Goal: Transaction & Acquisition: Purchase product/service

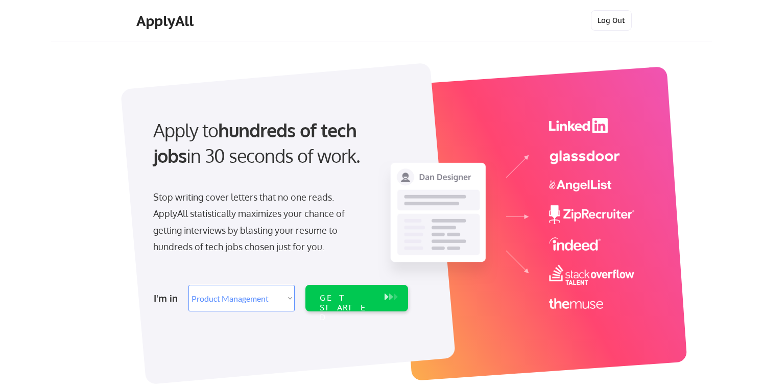
select select ""product""
click at [606, 17] on button "Log Out" at bounding box center [611, 20] width 41 height 20
select select ""PLACEHOLDER_1427118222253""
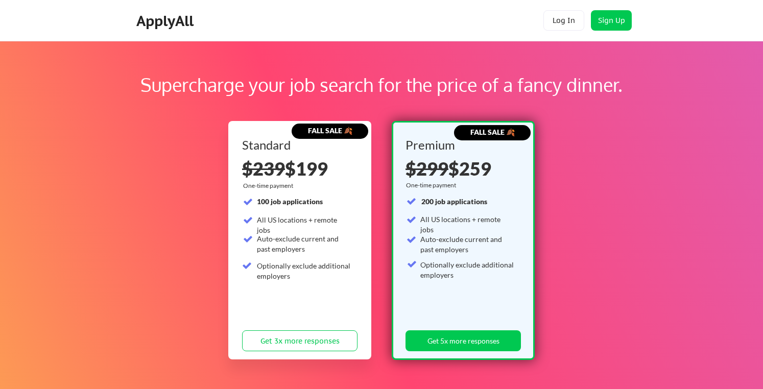
scroll to position [210, 0]
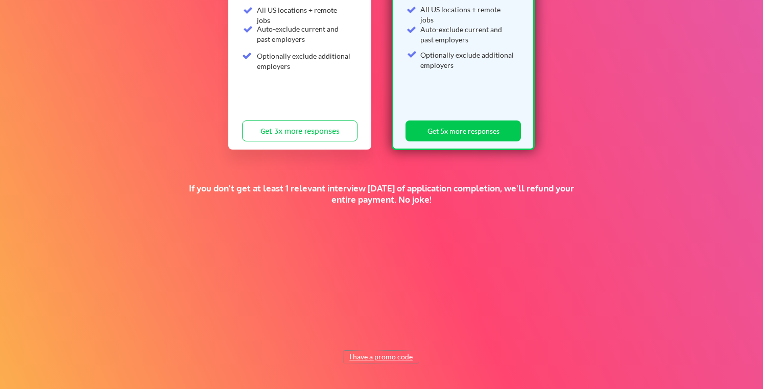
click at [365, 361] on button "I have a promo code" at bounding box center [381, 357] width 75 height 12
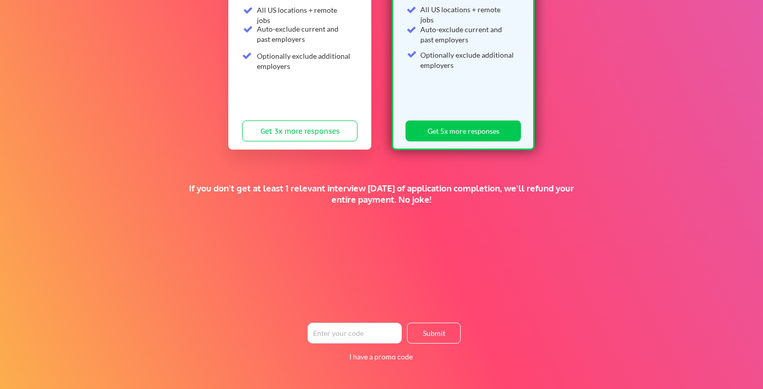
click at [359, 336] on input "input" at bounding box center [354, 333] width 94 height 21
type input "cjc"
click at [427, 327] on button "Submit" at bounding box center [434, 333] width 54 height 21
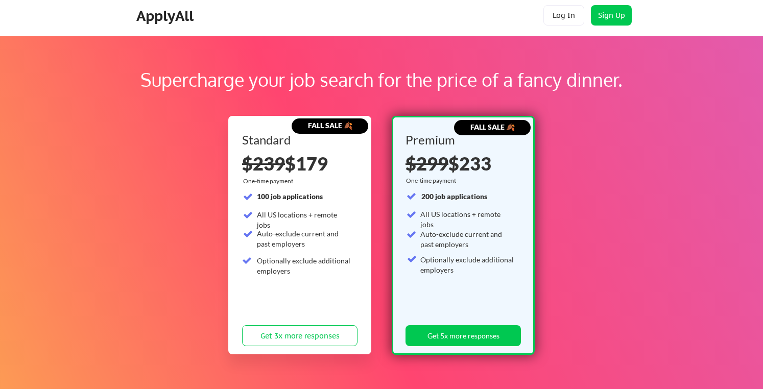
scroll to position [0, 0]
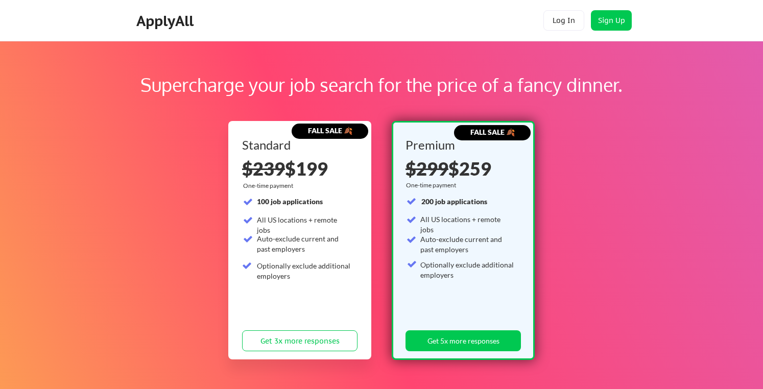
click at [452, 64] on div "Supercharge your job search for the price of a fancy dinner. FALL SALE 🍂 Standa…" at bounding box center [381, 320] width 763 height 558
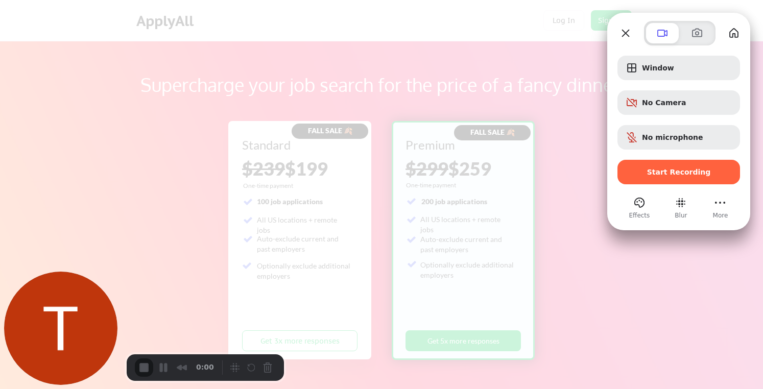
click at [169, 12] on div at bounding box center [381, 194] width 763 height 389
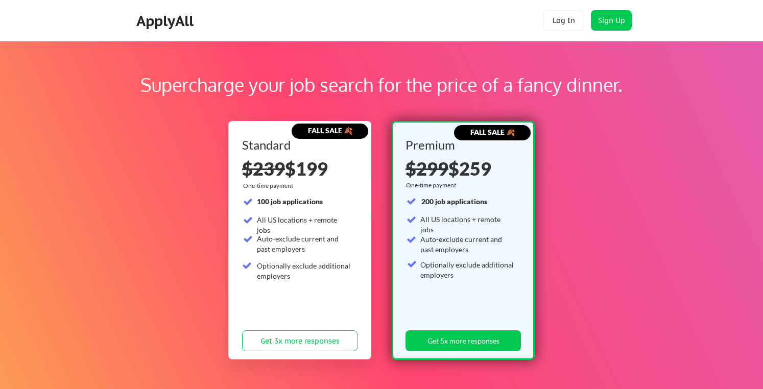
click at [186, 26] on div "ApplyAll" at bounding box center [166, 20] width 60 height 17
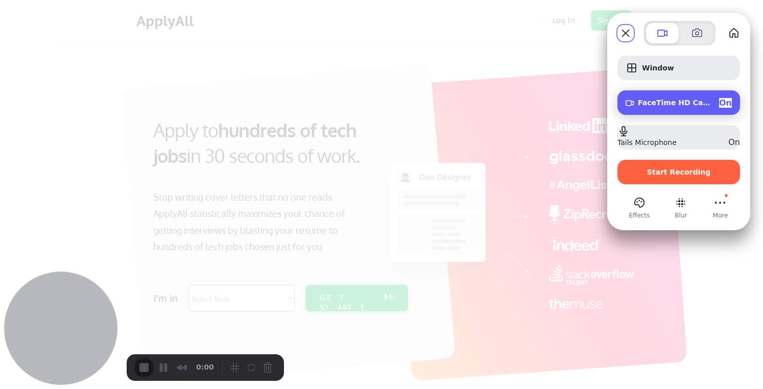
click at [725, 103] on span "On" at bounding box center [725, 103] width 13 height 10
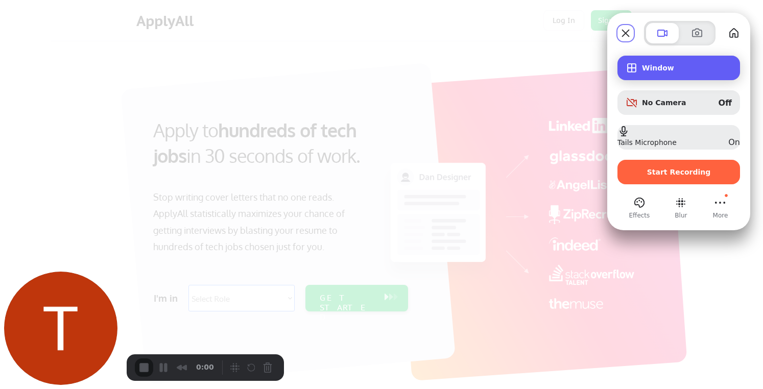
click at [654, 66] on span "Window" at bounding box center [687, 68] width 90 height 8
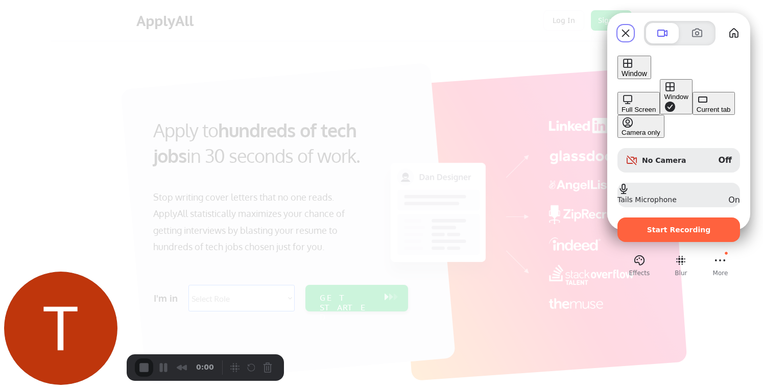
click at [647, 69] on span "Window" at bounding box center [634, 73] width 26 height 8
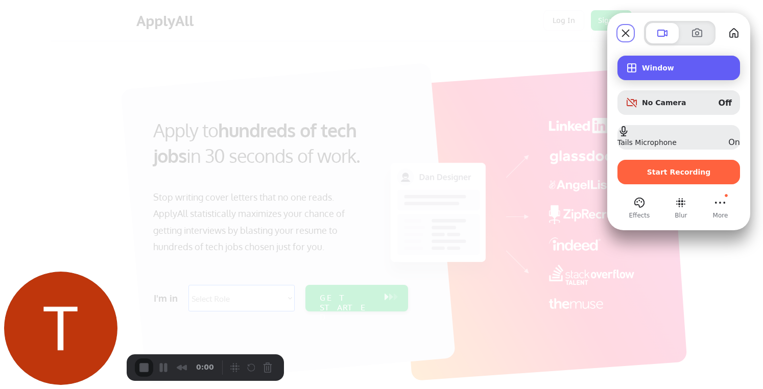
click at [654, 66] on span "Window" at bounding box center [687, 68] width 90 height 8
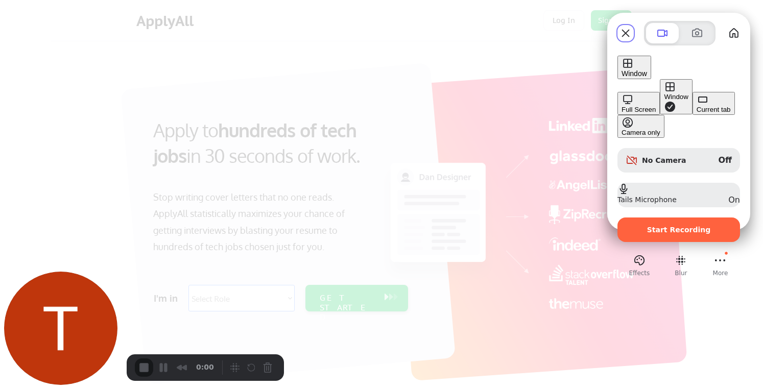
click at [621, 106] on div "Full Screen" at bounding box center [638, 110] width 34 height 8
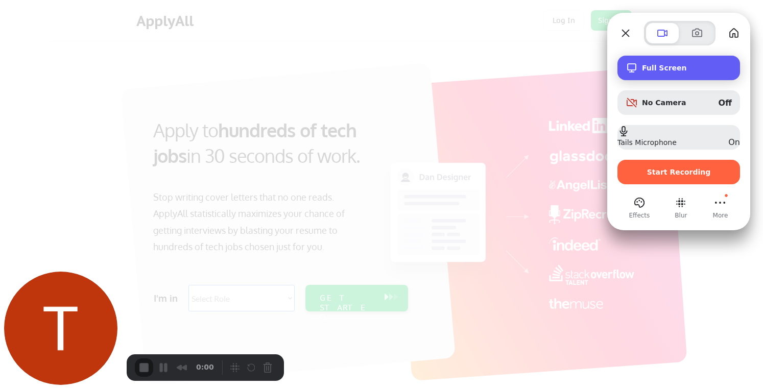
click at [647, 64] on span "Full Screen" at bounding box center [687, 68] width 90 height 8
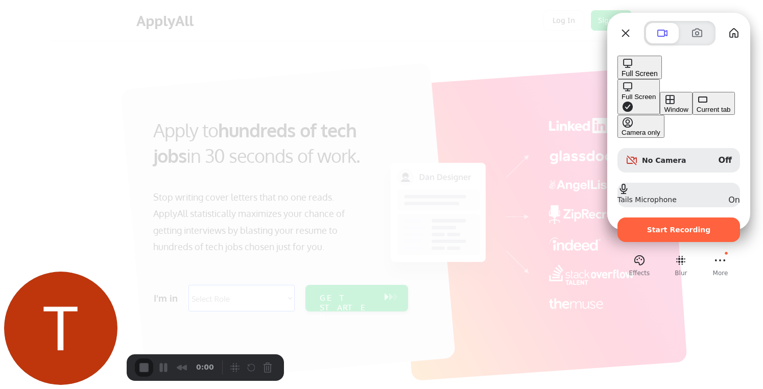
click at [664, 106] on div "Window" at bounding box center [676, 110] width 24 height 8
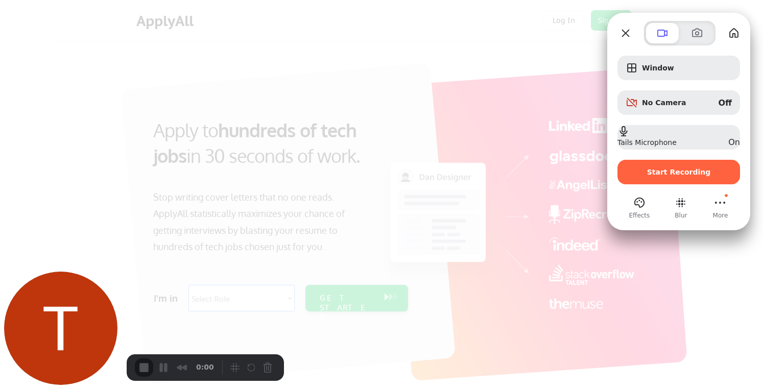
click at [528, 80] on div at bounding box center [381, 194] width 763 height 389
click at [646, 213] on span "Effects" at bounding box center [639, 215] width 21 height 9
click at [641, 204] on button "Effects" at bounding box center [639, 202] width 16 height 16
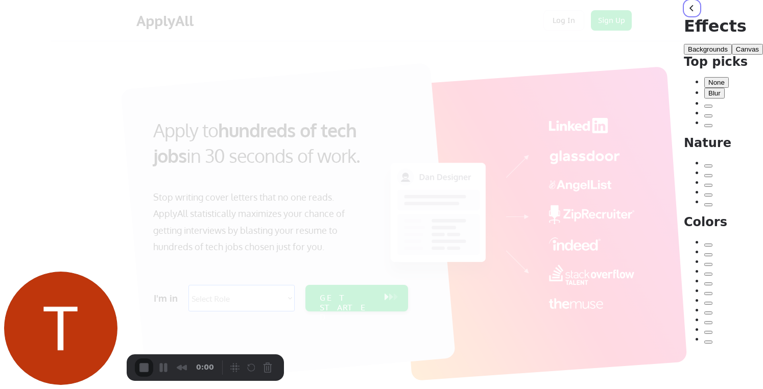
drag, startPoint x: 584, startPoint y: 33, endPoint x: 716, endPoint y: 49, distance: 133.2
click at [714, 49] on div "Effects Backgrounds Canvas Top picks None Blur Nature Colors" at bounding box center [722, 172] width 79 height 344
click at [731, 49] on button "Canvas" at bounding box center [746, 49] width 31 height 11
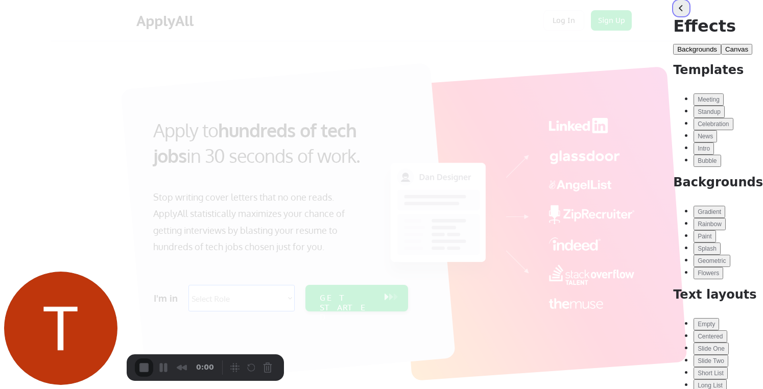
click at [673, 16] on button "back" at bounding box center [681, 8] width 16 height 16
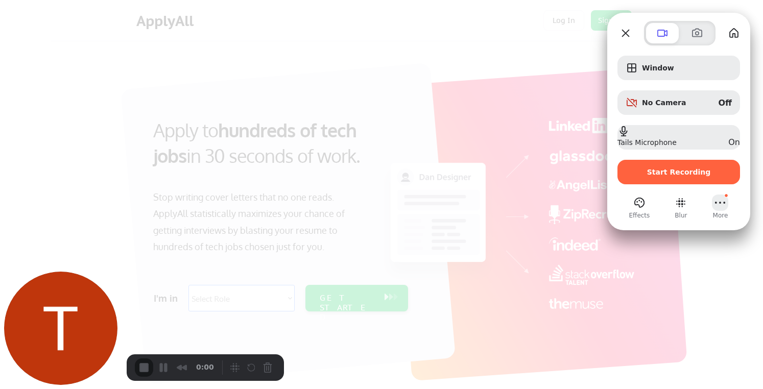
click at [720, 206] on button "More (5 unread)" at bounding box center [720, 202] width 16 height 16
click at [645, 41] on div at bounding box center [679, 33] width 71 height 24
click at [643, 52] on div "Window No Camera Off Tails Microphone On Start Recording Effects Blur More" at bounding box center [678, 132] width 143 height 175
click at [672, 189] on span "Close" at bounding box center [661, 194] width 22 height 10
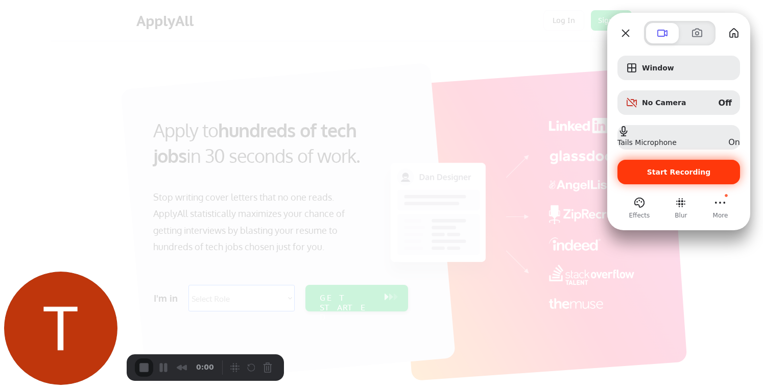
click at [679, 171] on span "Start Recording" at bounding box center [679, 172] width 64 height 8
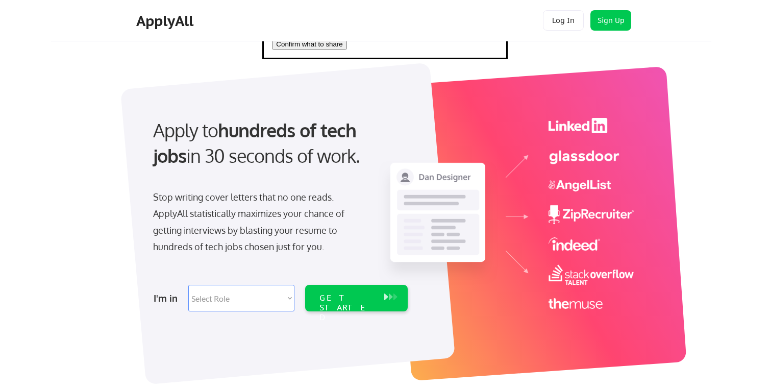
click at [342, 48] on span "Confirm what to share" at bounding box center [309, 44] width 66 height 8
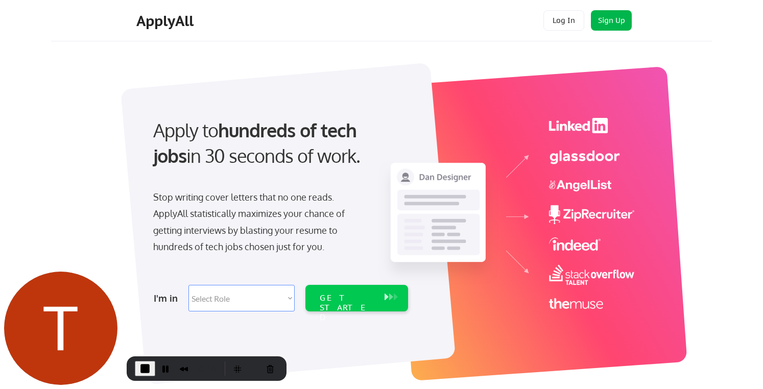
click at [617, 20] on button "Sign Up" at bounding box center [611, 20] width 41 height 20
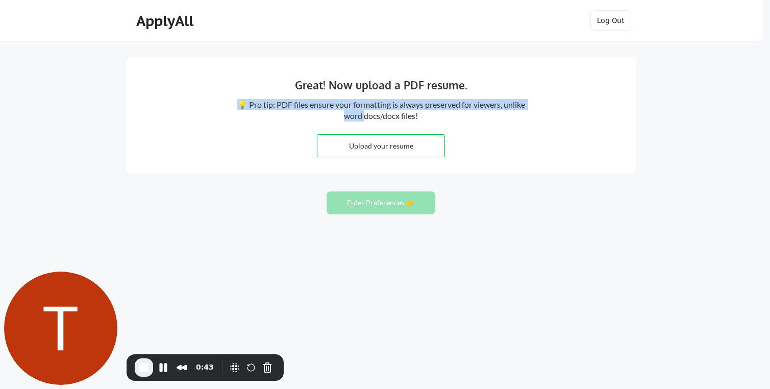
drag, startPoint x: 356, startPoint y: 94, endPoint x: 377, endPoint y: 111, distance: 26.9
click at [377, 111] on div "Great! Now upload a PDF resume. 💡 Pro tip: PDF files ensure your formatting is …" at bounding box center [381, 115] width 510 height 117
click at [377, 111] on div "💡 Pro tip: PDF files ensure your formatting is always preserved for viewers, un…" at bounding box center [381, 110] width 290 height 23
drag, startPoint x: 468, startPoint y: 95, endPoint x: 487, endPoint y: 114, distance: 27.8
click at [486, 114] on div "Great! Now upload a PDF resume. 💡 Pro tip: PDF files ensure your formatting is …" at bounding box center [381, 115] width 510 height 117
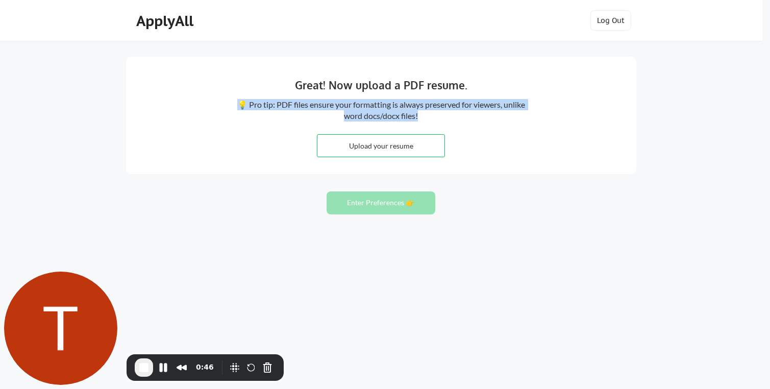
click at [487, 114] on div "💡 Pro tip: PDF files ensure your formatting is always preserved for viewers, un…" at bounding box center [381, 110] width 290 height 23
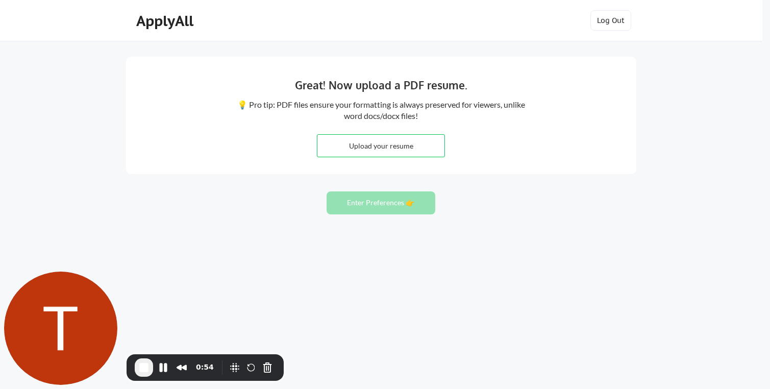
click at [380, 150] on input "file" at bounding box center [380, 146] width 127 height 22
type input "C:\fakepath\Oluwatobi Oloyede Resume 9-24-25.pdf"
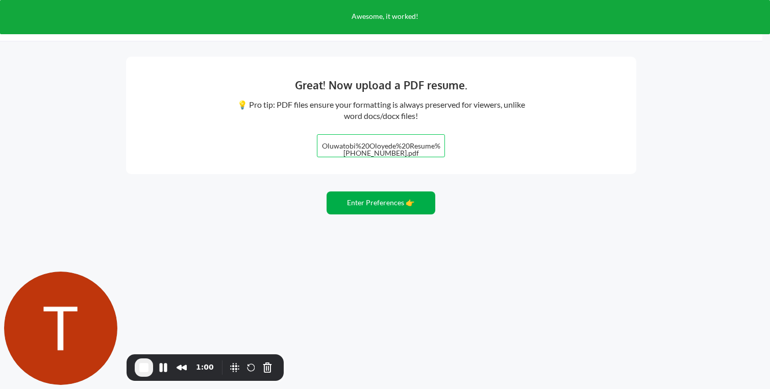
click at [377, 211] on button "Enter Preferences 👉" at bounding box center [381, 202] width 109 height 23
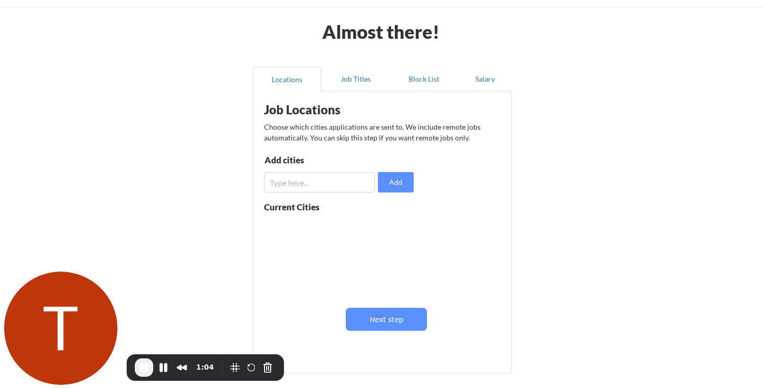
scroll to position [31, 0]
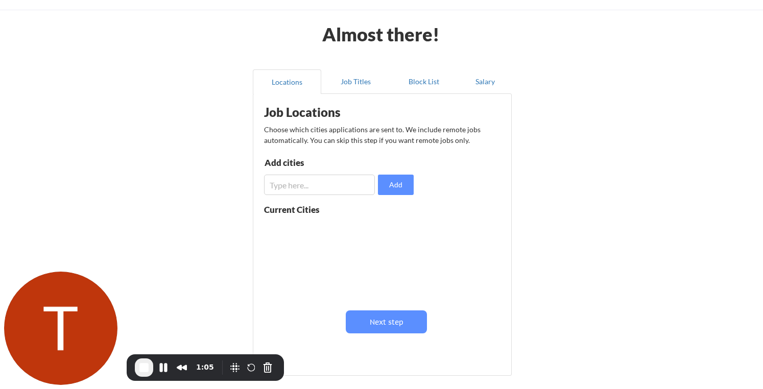
click at [302, 181] on input "input" at bounding box center [319, 185] width 111 height 20
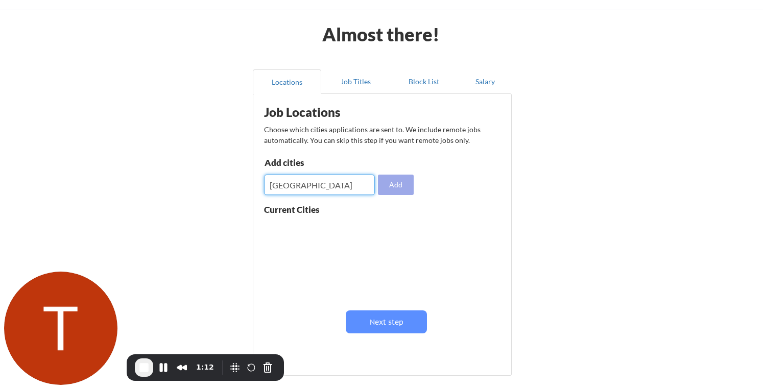
type input "[GEOGRAPHIC_DATA]"
click at [405, 181] on button "Add" at bounding box center [396, 185] width 36 height 20
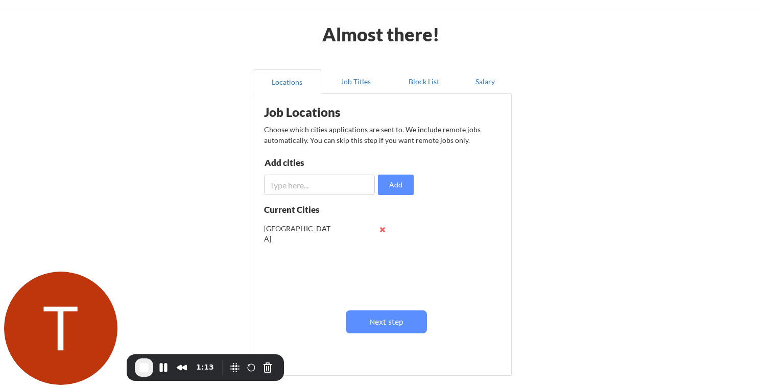
click at [327, 185] on input "input" at bounding box center [319, 185] width 111 height 20
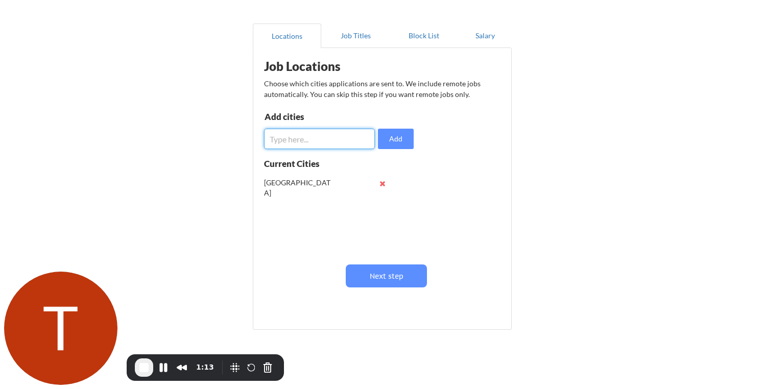
scroll to position [88, 0]
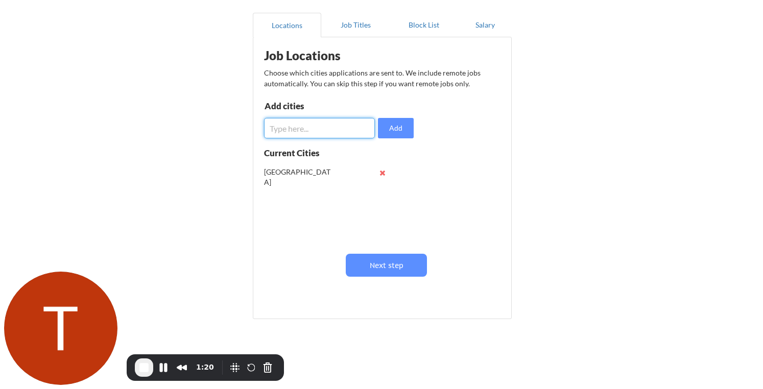
click at [283, 132] on input "input" at bounding box center [319, 128] width 111 height 20
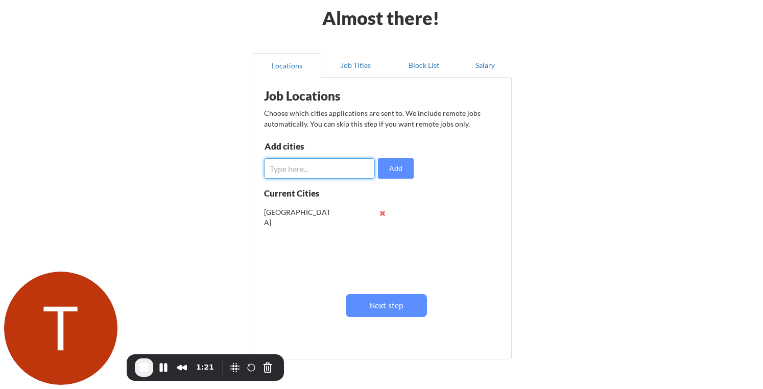
scroll to position [45, 0]
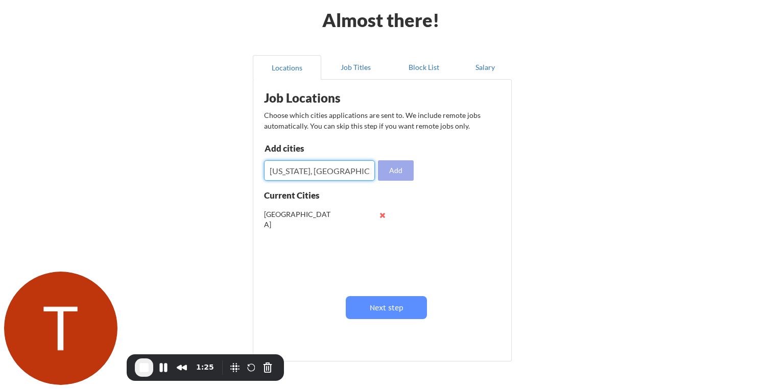
type input "New York, NY"
click at [384, 168] on button "Add" at bounding box center [396, 170] width 36 height 20
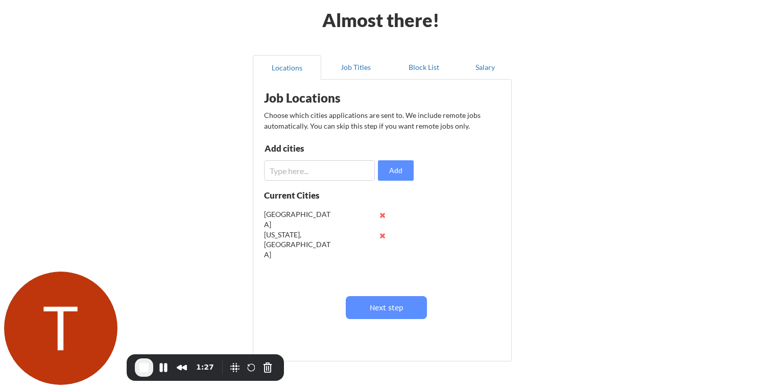
click at [285, 173] on input "input" at bounding box center [319, 170] width 111 height 20
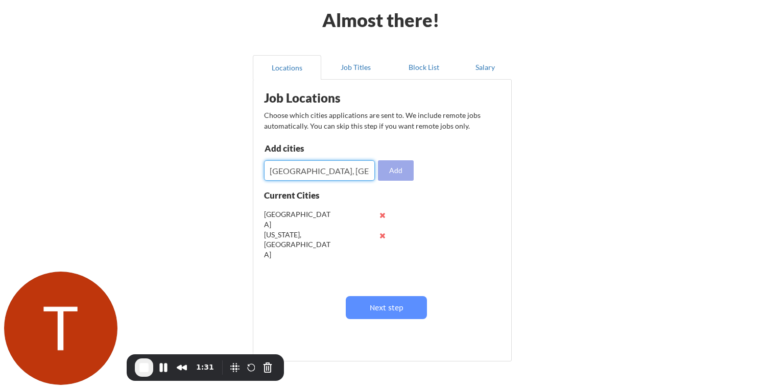
type input "San Francisco, CA"
click at [387, 174] on button "Add" at bounding box center [396, 170] width 36 height 20
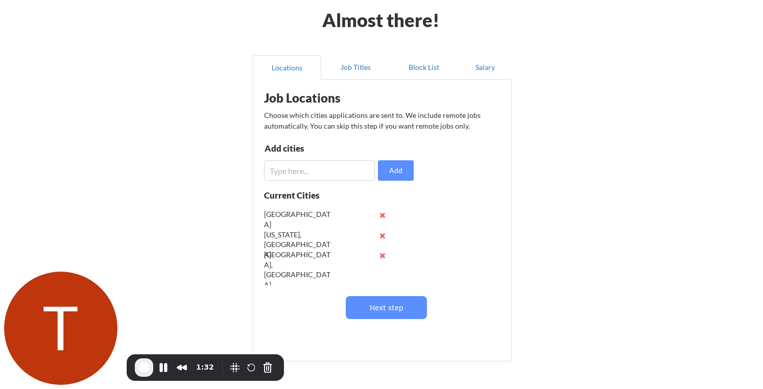
click at [346, 173] on input "input" at bounding box center [319, 170] width 111 height 20
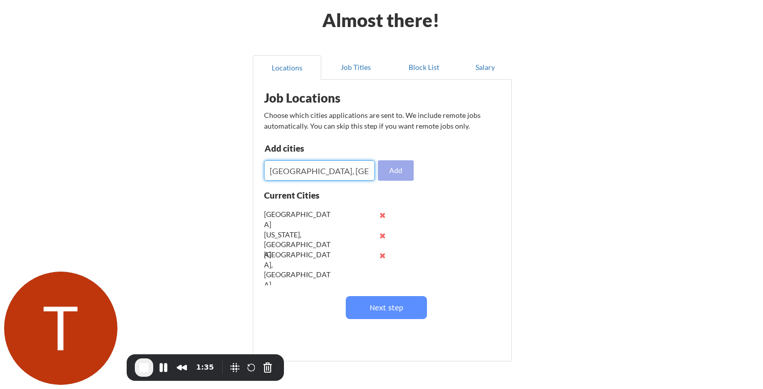
type input "San Jose, CA"
click at [395, 169] on button "Add" at bounding box center [396, 170] width 36 height 20
click at [311, 164] on input "input" at bounding box center [319, 170] width 111 height 20
type input "United States"
click at [393, 171] on button "Add" at bounding box center [396, 170] width 36 height 20
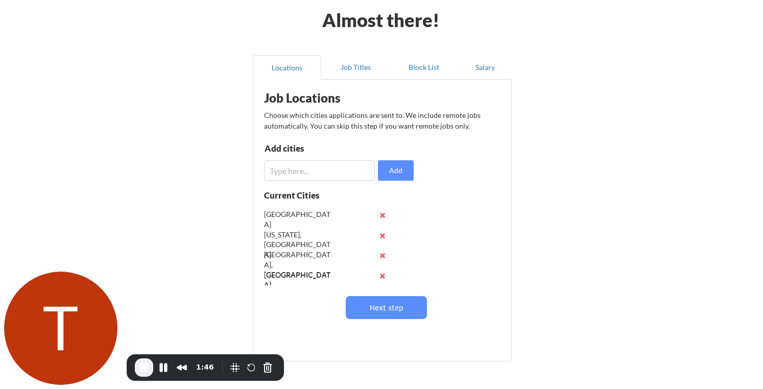
click at [345, 171] on input "input" at bounding box center [319, 170] width 111 height 20
type input "Canada"
click at [396, 174] on button "Add" at bounding box center [396, 170] width 36 height 20
click at [338, 165] on input "input" at bounding box center [319, 170] width 111 height 20
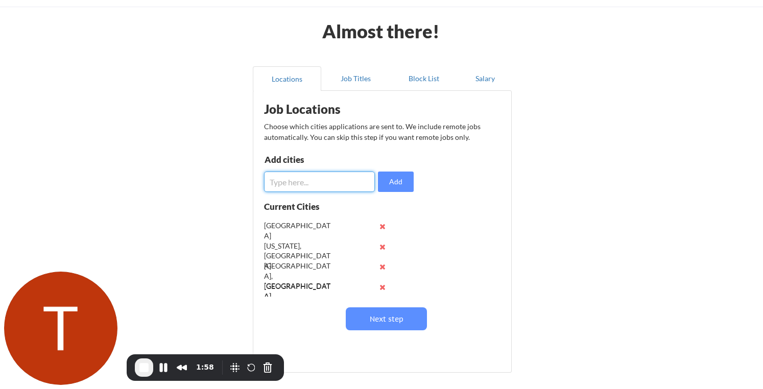
scroll to position [40, 0]
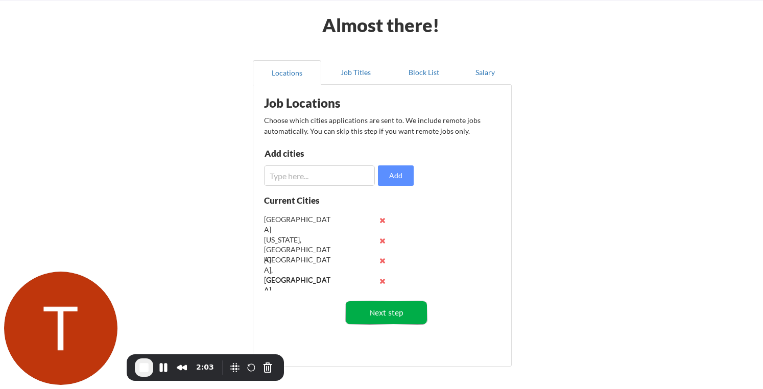
click at [392, 314] on button "Next step" at bounding box center [386, 312] width 81 height 23
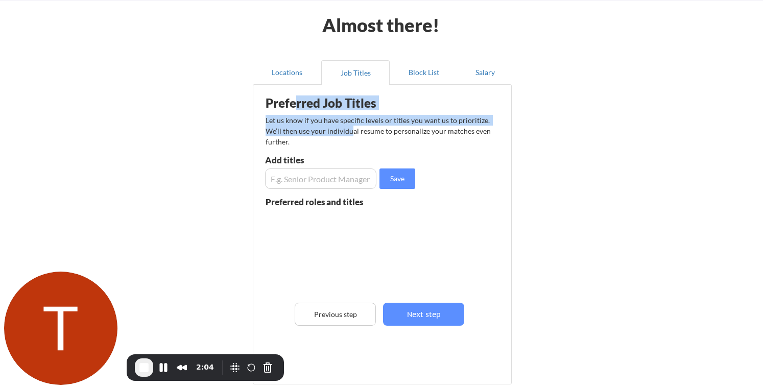
drag, startPoint x: 297, startPoint y: 97, endPoint x: 350, endPoint y: 127, distance: 60.5
click at [350, 127] on div "Preferred Job Titles Let us know if you have specific levels or titles you want…" at bounding box center [384, 232] width 252 height 284
click at [350, 127] on div "Let us know if you have specific levels or titles you want us to prioritize. We…" at bounding box center [378, 131] width 226 height 32
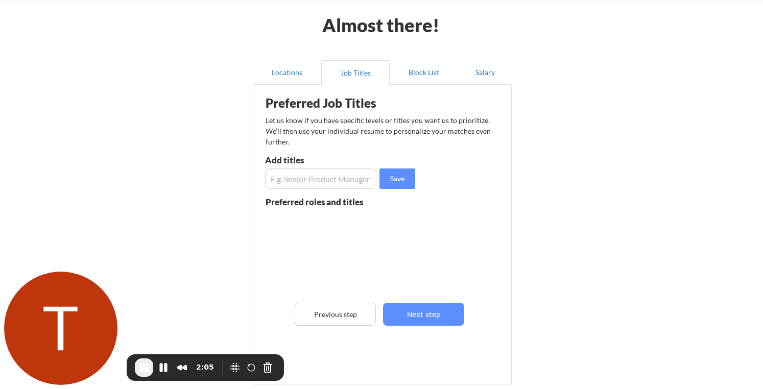
click at [299, 179] on input "input" at bounding box center [320, 178] width 111 height 20
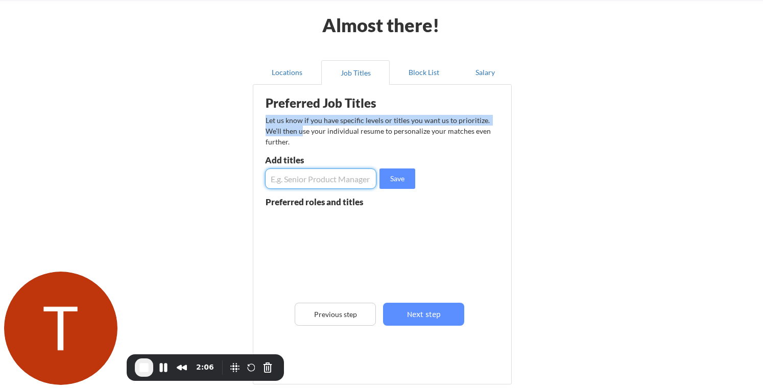
drag, startPoint x: 297, startPoint y: 112, endPoint x: 304, endPoint y: 133, distance: 22.6
click at [304, 133] on div "Preferred Job Titles Let us know if you have specific levels or titles you want…" at bounding box center [384, 232] width 252 height 284
click at [305, 134] on div "Let us know if you have specific levels or titles you want us to prioritize. We…" at bounding box center [378, 131] width 226 height 32
click at [288, 176] on input "input" at bounding box center [320, 178] width 111 height 20
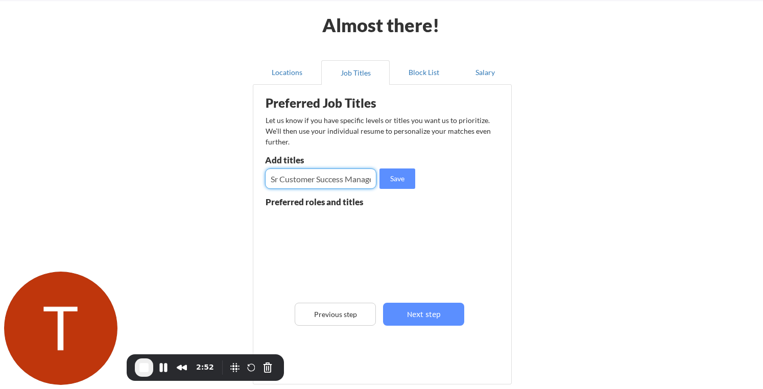
scroll to position [0, 8]
type input "Sr Customer Success Manager"
click at [393, 181] on button "Save" at bounding box center [397, 178] width 36 height 20
click at [357, 181] on input "input" at bounding box center [320, 178] width 111 height 20
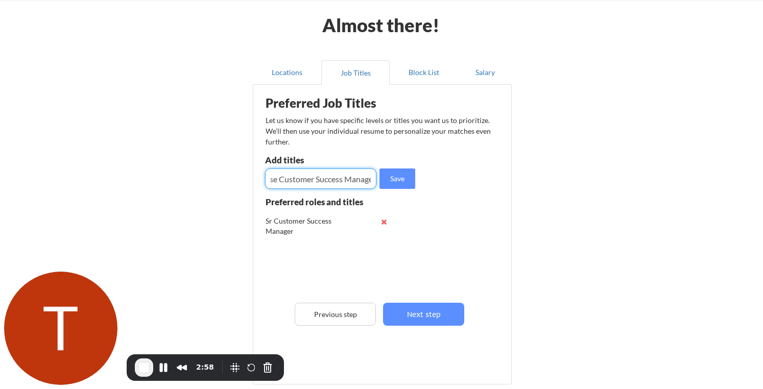
scroll to position [0, 38]
type input "Enterprise Customer Success Manager"
click at [400, 177] on button "Save" at bounding box center [397, 178] width 36 height 20
click at [351, 177] on input "input" at bounding box center [320, 178] width 111 height 20
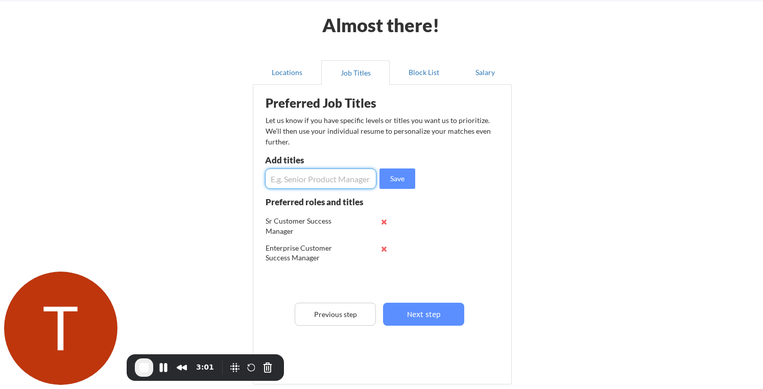
click at [305, 176] on input "input" at bounding box center [320, 178] width 111 height 20
type input "Customer Success Manager"
click at [405, 175] on button "Save" at bounding box center [397, 178] width 36 height 20
drag, startPoint x: 296, startPoint y: 239, endPoint x: 285, endPoint y: 260, distance: 23.5
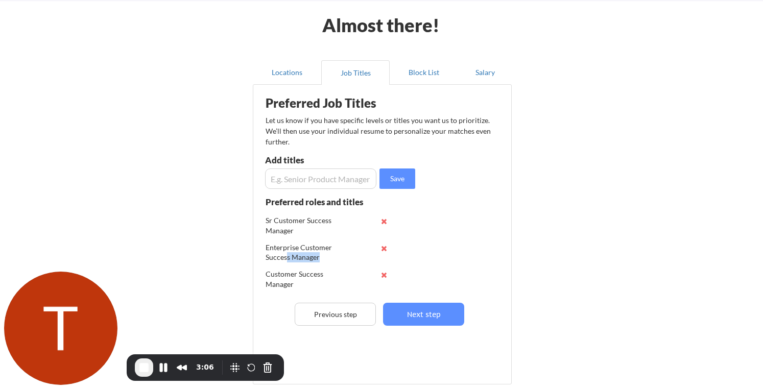
click at [285, 260] on div "Enterprise Customer Success Manager" at bounding box center [337, 251] width 144 height 27
click at [285, 260] on div "Enterprise Customer Success Manager" at bounding box center [298, 252] width 67 height 20
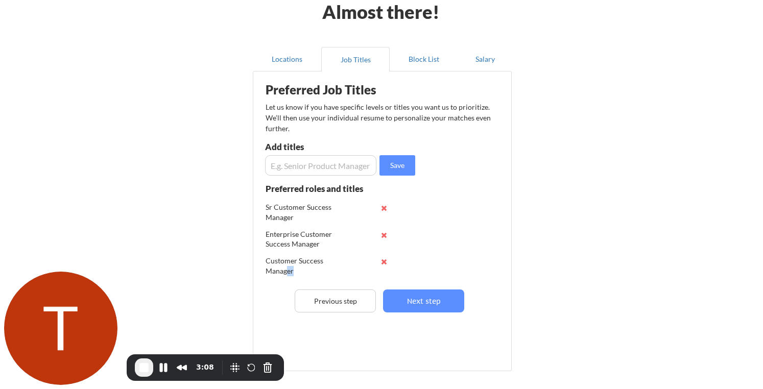
drag, startPoint x: 274, startPoint y: 253, endPoint x: 286, endPoint y: 267, distance: 19.2
click at [286, 267] on div "Customer Success Manager" at bounding box center [337, 264] width 144 height 27
click at [286, 267] on div "Customer Success Manager" at bounding box center [298, 266] width 67 height 20
click at [288, 167] on input "input" at bounding box center [320, 165] width 111 height 20
type input "Client Success Manager"
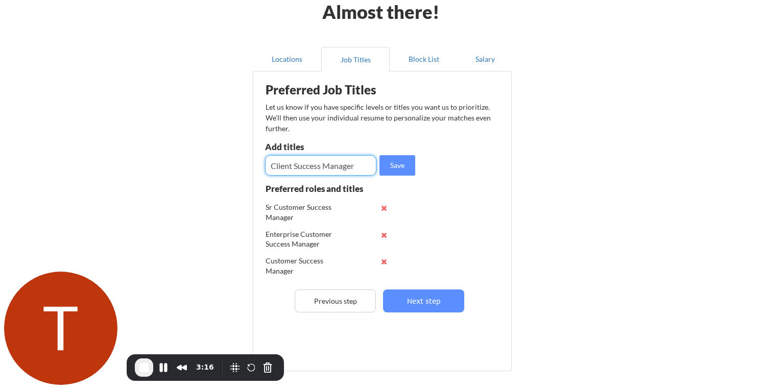
drag, startPoint x: 277, startPoint y: 167, endPoint x: 317, endPoint y: 167, distance: 40.8
click at [317, 167] on input "input" at bounding box center [320, 165] width 111 height 20
drag, startPoint x: 361, startPoint y: 169, endPoint x: 260, endPoint y: 168, distance: 101.1
click at [260, 168] on div "Preferred Job Titles Let us know if you have specific levels or titles you want…" at bounding box center [384, 219] width 252 height 284
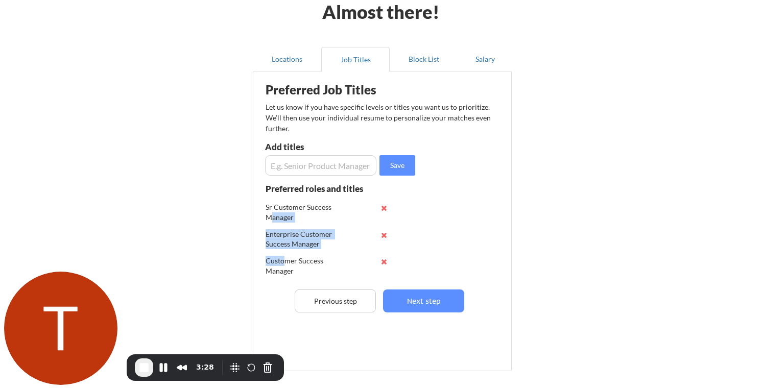
drag, startPoint x: 270, startPoint y: 212, endPoint x: 285, endPoint y: 263, distance: 52.8
click at [284, 263] on div "Sr Customer Success Manager Enterprise Customer Success Manager Customer Succes…" at bounding box center [337, 238] width 144 height 81
click at [285, 263] on div "Customer Success Manager" at bounding box center [298, 266] width 67 height 20
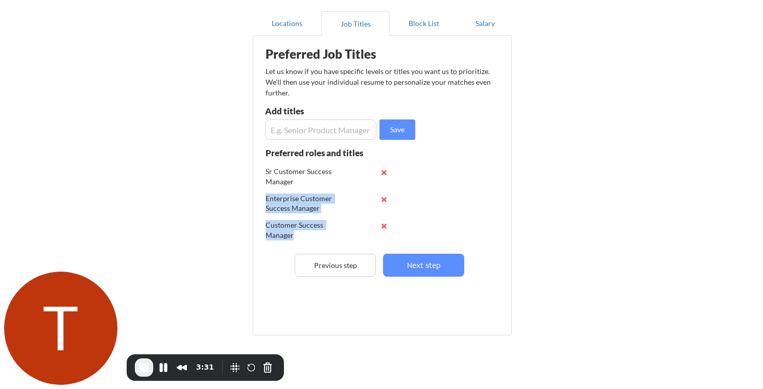
scroll to position [0, 0]
drag, startPoint x: 276, startPoint y: 219, endPoint x: 275, endPoint y: 164, distance: 55.1
click at [275, 164] on div "Sr Customer Success Manager Enterprise Customer Success Manager Customer Succes…" at bounding box center [337, 202] width 144 height 81
click at [270, 175] on div "Sr Customer Success Manager" at bounding box center [298, 177] width 67 height 20
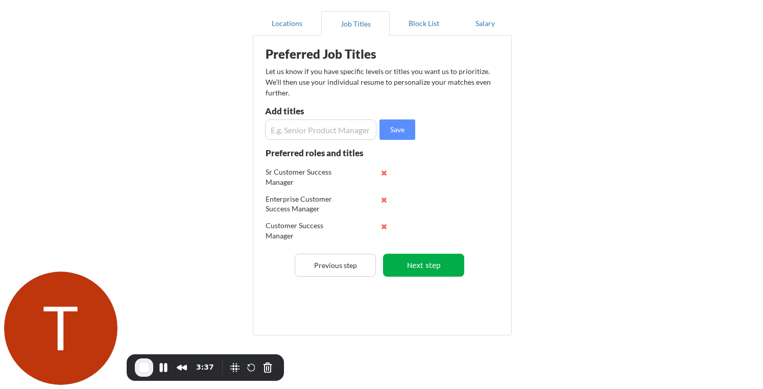
click at [431, 264] on button "Next step" at bounding box center [423, 265] width 81 height 23
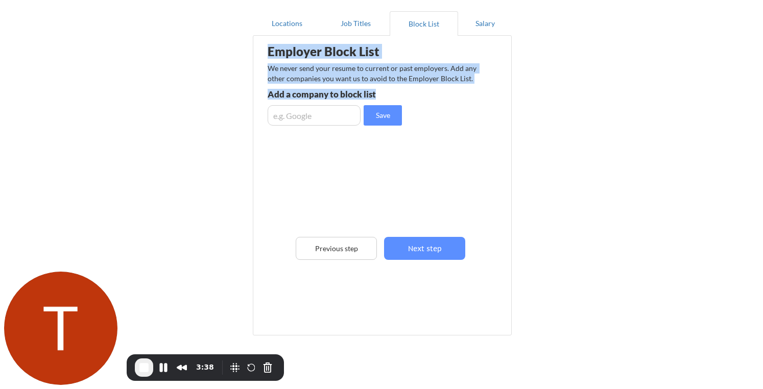
drag, startPoint x: 434, startPoint y: 54, endPoint x: 440, endPoint y: 85, distance: 31.2
click at [440, 85] on div "Employer Block List We never send your resume to current or past employers. Add…" at bounding box center [382, 170] width 248 height 264
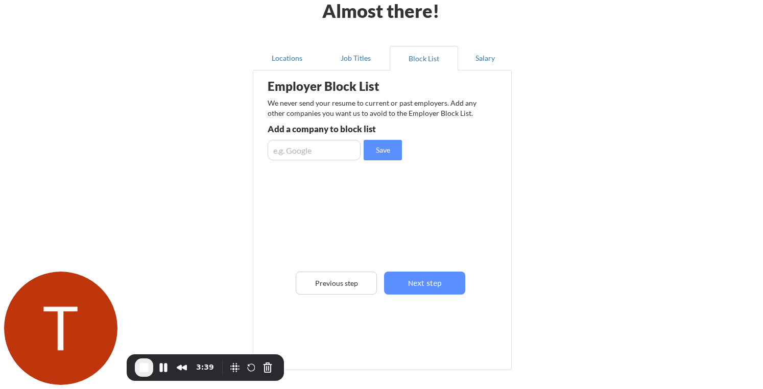
scroll to position [52, 0]
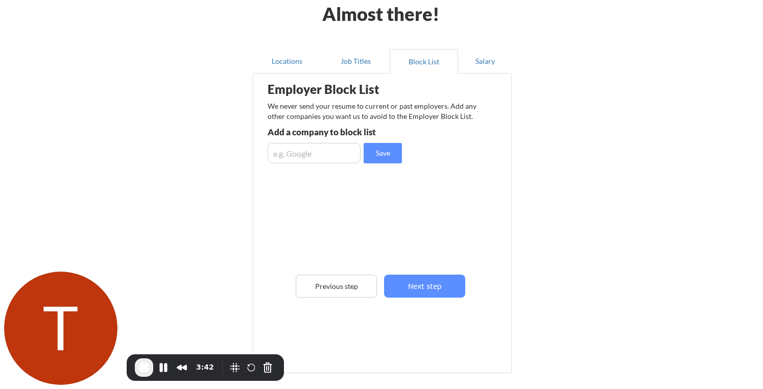
click at [306, 153] on input "input" at bounding box center [313, 153] width 93 height 20
type input "Amazon"
click at [382, 156] on button "Save" at bounding box center [382, 153] width 38 height 20
drag, startPoint x: 284, startPoint y: 190, endPoint x: 312, endPoint y: 199, distance: 29.9
click at [312, 199] on div "Amazon" at bounding box center [347, 196] width 160 height 16
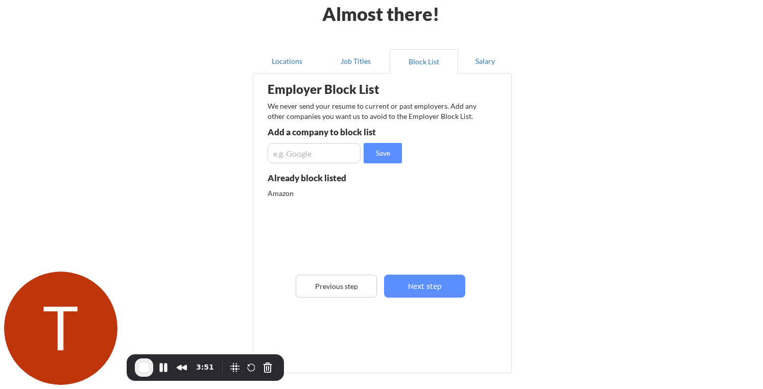
click at [312, 199] on div "Amazon" at bounding box center [347, 196] width 160 height 16
click at [298, 156] on input "input" at bounding box center [313, 153] width 93 height 20
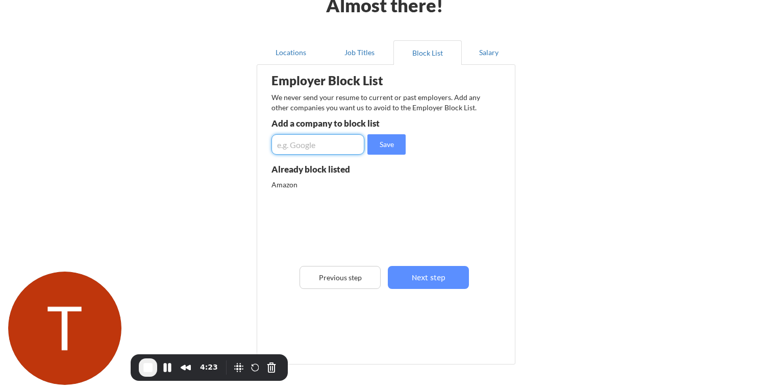
scroll to position [51, 0]
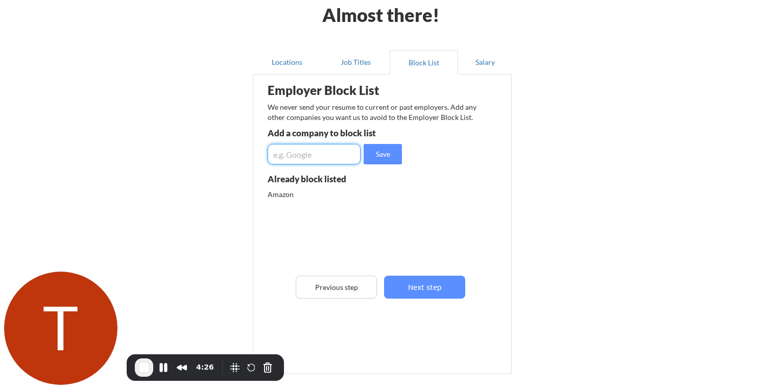
click at [435, 285] on button "Next step" at bounding box center [424, 287] width 81 height 23
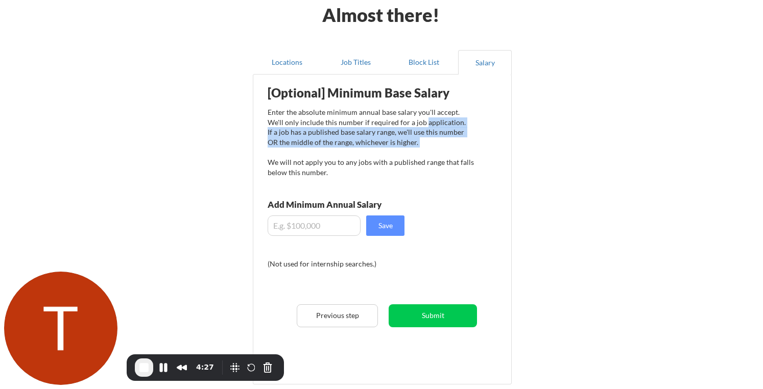
drag, startPoint x: 409, startPoint y: 126, endPoint x: 435, endPoint y: 166, distance: 48.0
click at [435, 166] on div "Enter the absolute minimum annual base salary you'll accept. We'll only include…" at bounding box center [370, 142] width 206 height 70
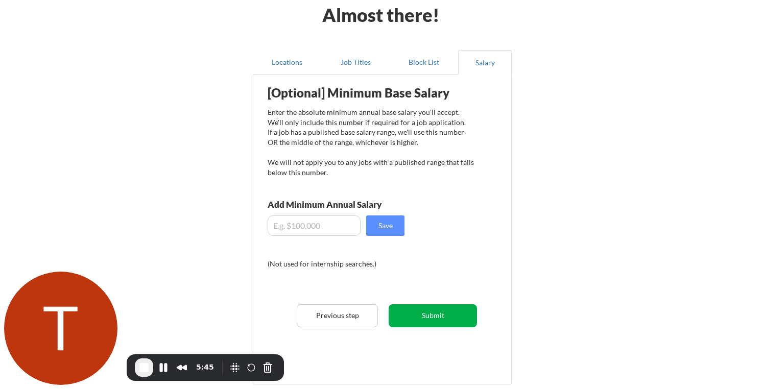
click at [427, 316] on button "Submit" at bounding box center [432, 315] width 88 height 23
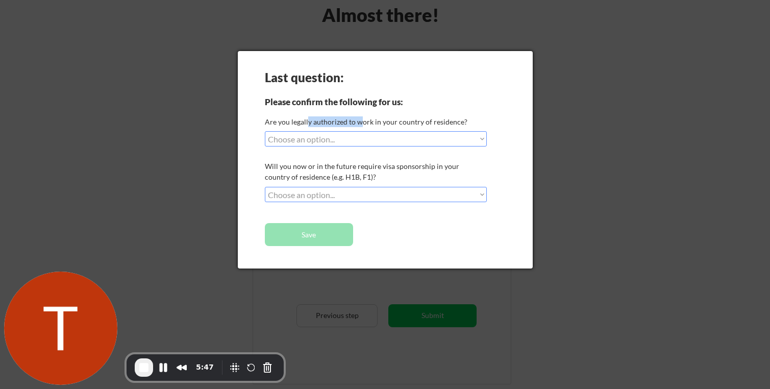
drag, startPoint x: 313, startPoint y: 123, endPoint x: 359, endPoint y: 123, distance: 45.9
click at [359, 123] on div "Are you legally authorized to work in your country of residence?" at bounding box center [374, 121] width 219 height 11
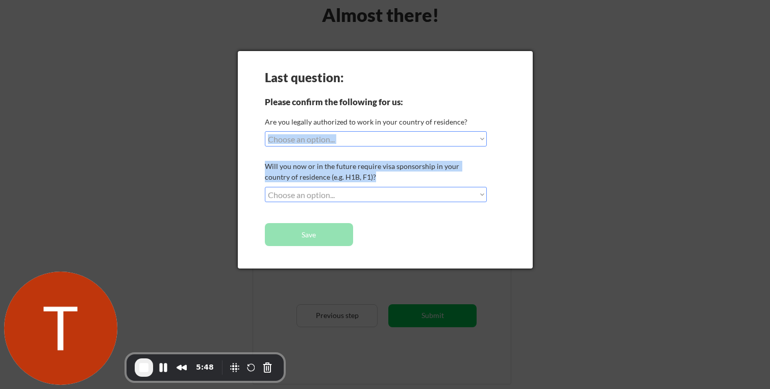
drag, startPoint x: 345, startPoint y: 148, endPoint x: 331, endPoint y: 143, distance: 13.9
click at [333, 144] on div "Last question: Please confirm the following for us: Are you legally authorized …" at bounding box center [385, 159] width 295 height 217
click at [327, 143] on select "Choose an option... Yes, I am a US Citizen Yes, I am a Canadian Citizen Yes, I …" at bounding box center [376, 138] width 222 height 15
select select ""yes__i_am_a_us_citizen""
click at [265, 131] on select "Choose an option... Yes, I am a US Citizen Yes, I am a Canadian Citizen Yes, I …" at bounding box center [376, 138] width 222 height 15
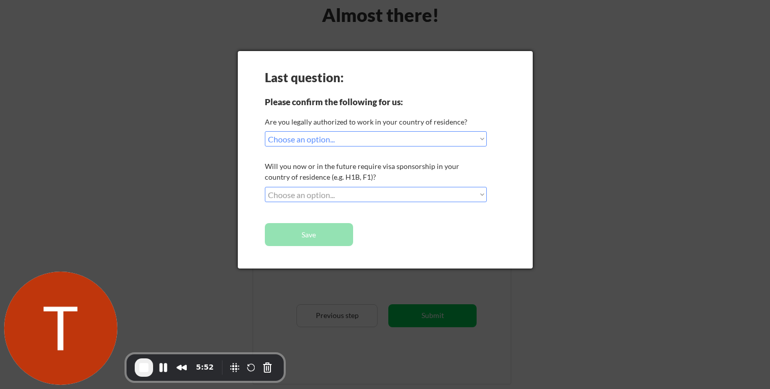
click at [347, 119] on div "Are you legally authorized to work in your country of residence?" at bounding box center [374, 121] width 219 height 11
drag, startPoint x: 327, startPoint y: 172, endPoint x: 374, endPoint y: 175, distance: 47.1
click at [372, 176] on div "Will you now or in the future require visa sponsorship in your country of resid…" at bounding box center [374, 171] width 219 height 21
click at [374, 175] on div "Will you now or in the future require visa sponsorship in your country of resid…" at bounding box center [374, 171] width 219 height 21
click at [342, 195] on select "Choose an option... No, I will not need sponsorship Yes, I will need sponsorship" at bounding box center [376, 194] width 222 height 15
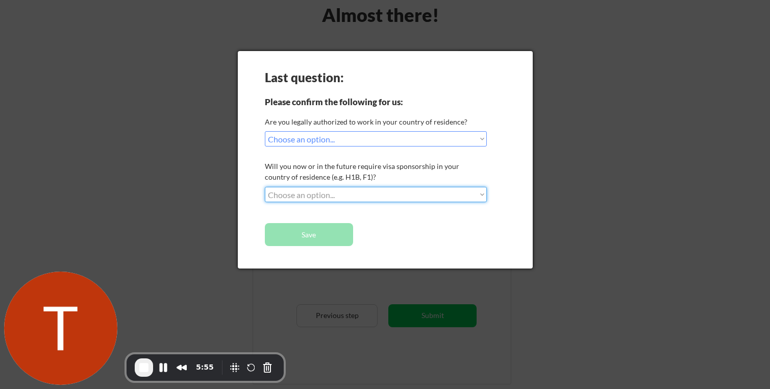
select select ""no__i_will_not_need_sponsorship""
click at [265, 187] on select "Choose an option... No, I will not need sponsorship Yes, I will need sponsorship" at bounding box center [376, 194] width 222 height 15
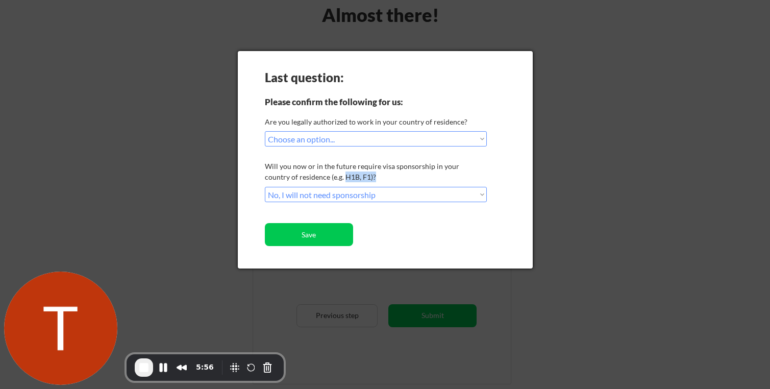
drag, startPoint x: 320, startPoint y: 178, endPoint x: 357, endPoint y: 178, distance: 36.7
click at [357, 178] on div "Will you now or in the future require visa sponsorship in your country of resid…" at bounding box center [374, 171] width 219 height 21
drag, startPoint x: 307, startPoint y: 235, endPoint x: 321, endPoint y: 213, distance: 26.6
click at [322, 204] on div "Last question: Please confirm the following for us: Are you legally authorized …" at bounding box center [385, 159] width 295 height 217
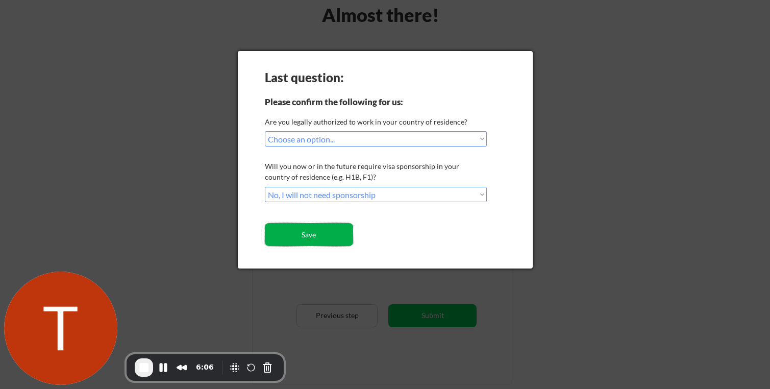
click at [301, 235] on button "Save" at bounding box center [309, 234] width 88 height 23
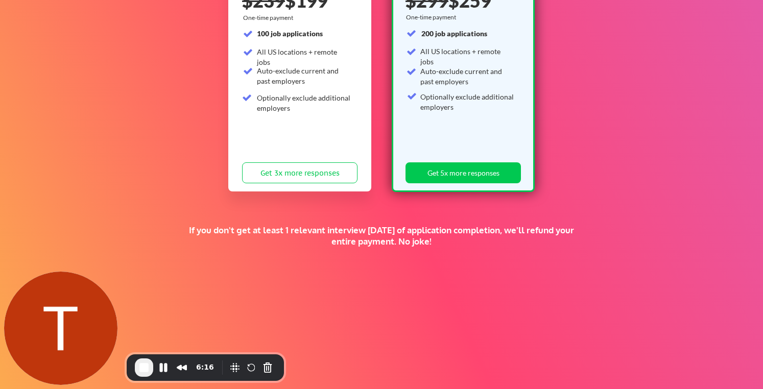
scroll to position [210, 0]
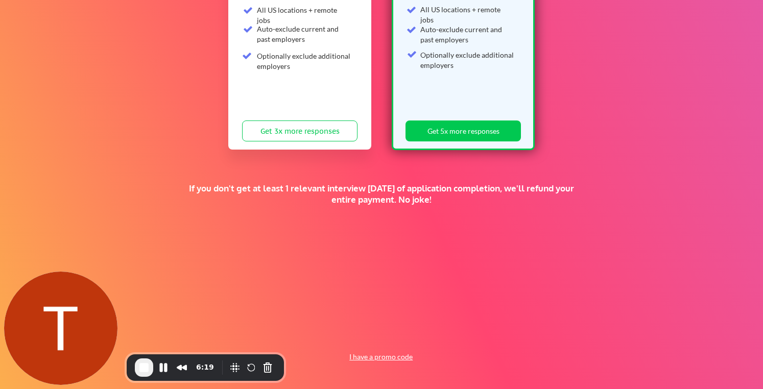
click at [385, 360] on button "I have a promo code" at bounding box center [381, 357] width 75 height 12
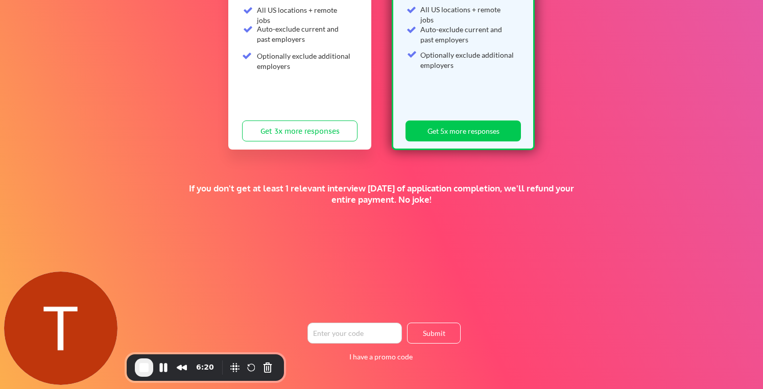
click at [362, 331] on input "input" at bounding box center [354, 333] width 94 height 21
drag, startPoint x: 323, startPoint y: 336, endPoint x: 345, endPoint y: 336, distance: 22.5
click at [345, 336] on input "input" at bounding box center [354, 333] width 94 height 21
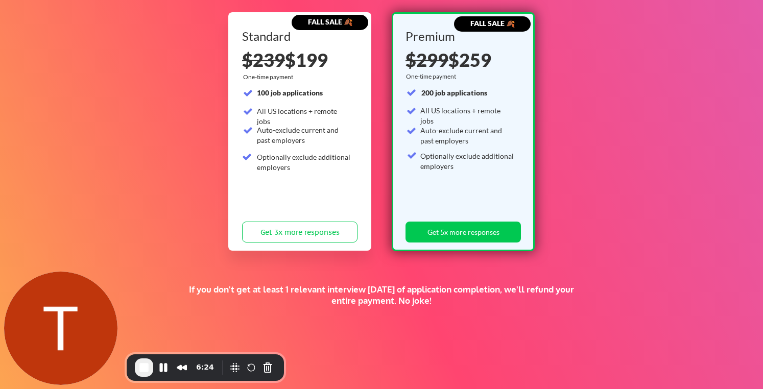
scroll to position [84, 0]
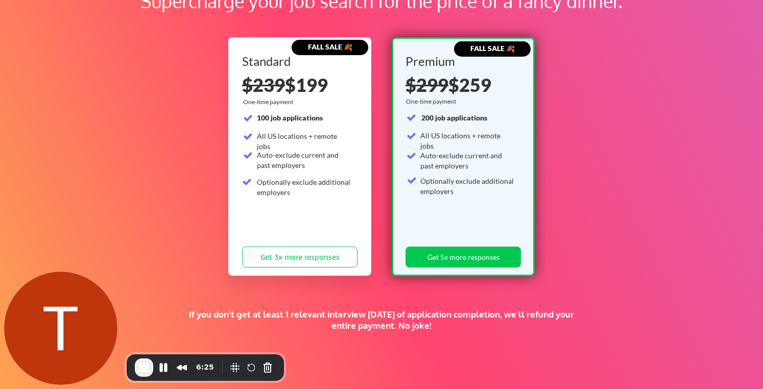
type input "cjc"
drag, startPoint x: 299, startPoint y: 88, endPoint x: 328, endPoint y: 88, distance: 29.6
click at [328, 88] on div "$239 $199" at bounding box center [299, 85] width 115 height 18
drag, startPoint x: 303, startPoint y: 86, endPoint x: 328, endPoint y: 86, distance: 25.5
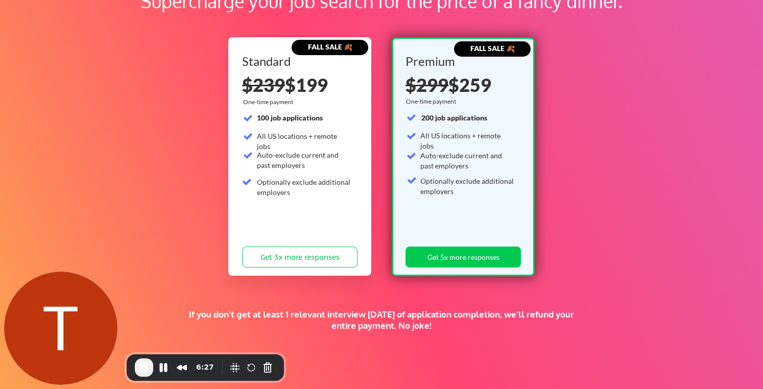
click at [328, 86] on div "$239 $199" at bounding box center [299, 85] width 115 height 18
drag, startPoint x: 306, startPoint y: 85, endPoint x: 333, endPoint y: 85, distance: 27.6
click at [333, 85] on div "$239 $199" at bounding box center [299, 85] width 115 height 18
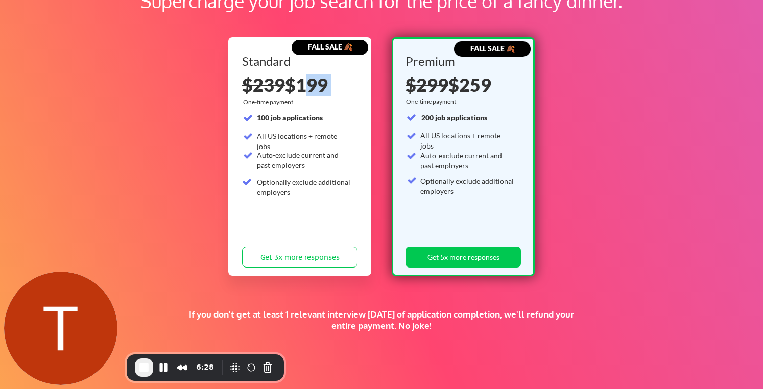
drag, startPoint x: 333, startPoint y: 85, endPoint x: 303, endPoint y: 84, distance: 30.1
click at [303, 84] on div "$239 $199" at bounding box center [299, 85] width 115 height 18
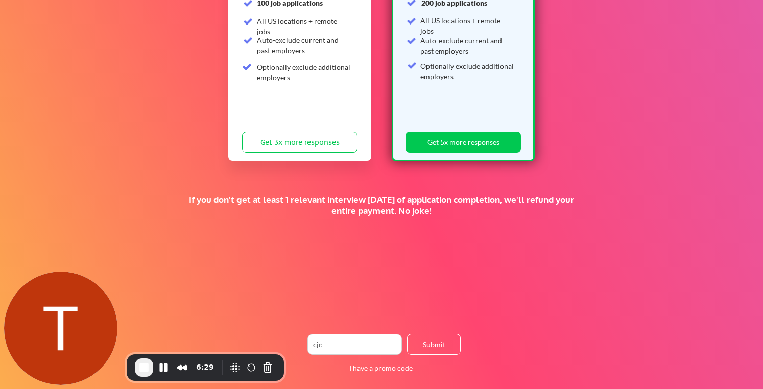
scroll to position [210, 0]
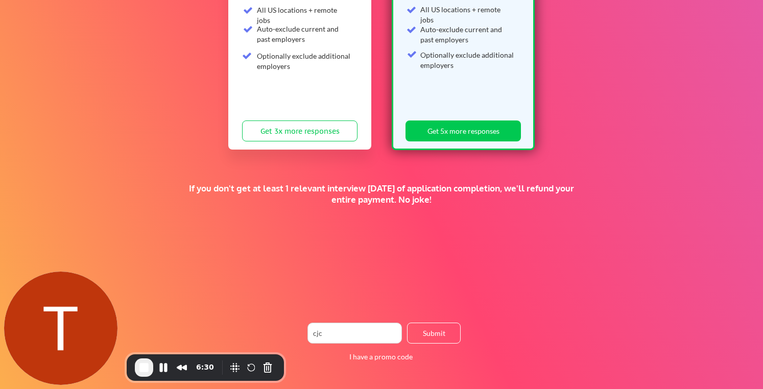
click at [340, 226] on div "Supercharge your job search for the price of a fancy dinner. FALL SALE 🍂 Standa…" at bounding box center [381, 110] width 763 height 558
click at [415, 335] on button "Submit" at bounding box center [434, 333] width 54 height 21
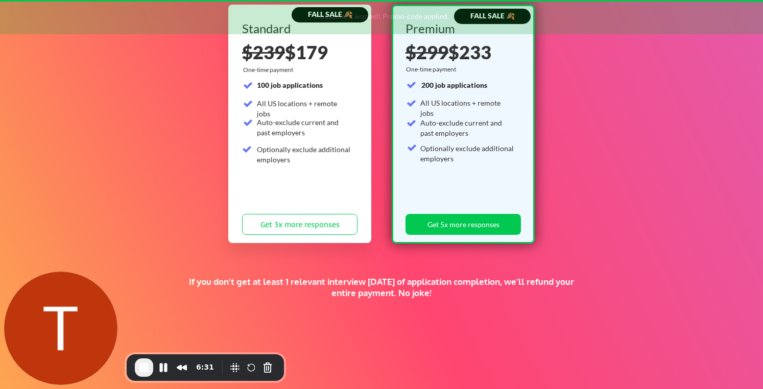
scroll to position [71, 0]
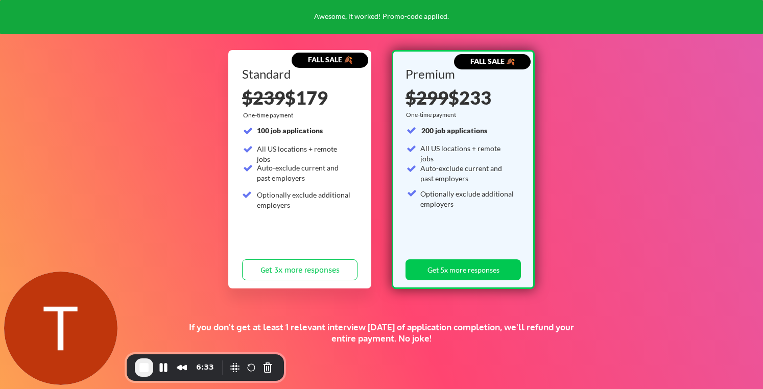
drag, startPoint x: 302, startPoint y: 99, endPoint x: 330, endPoint y: 102, distance: 28.2
click at [330, 102] on div "$239 $179" at bounding box center [299, 97] width 115 height 18
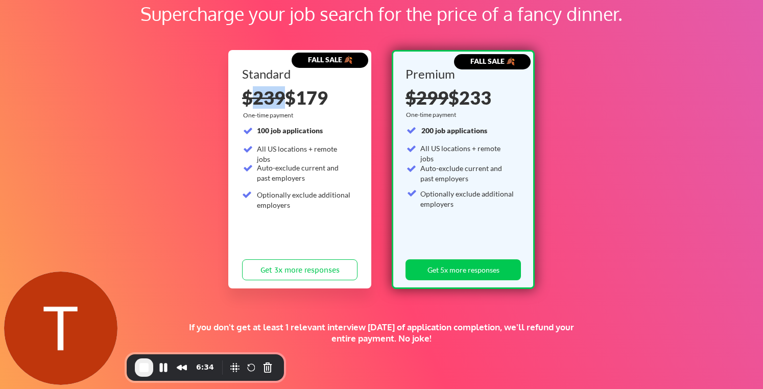
drag, startPoint x: 284, startPoint y: 101, endPoint x: 255, endPoint y: 101, distance: 28.6
click at [255, 101] on s "$239" at bounding box center [263, 97] width 43 height 22
drag, startPoint x: 299, startPoint y: 101, endPoint x: 330, endPoint y: 104, distance: 31.3
click at [329, 104] on div "$239 $179" at bounding box center [299, 97] width 115 height 18
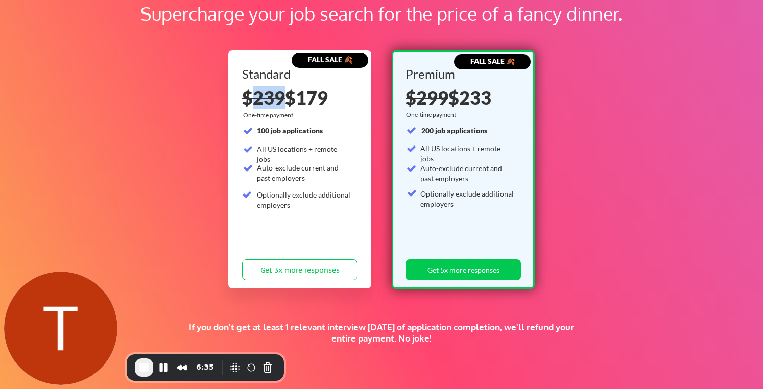
click at [330, 104] on div "$239 $179" at bounding box center [299, 97] width 115 height 18
drag, startPoint x: 306, startPoint y: 101, endPoint x: 328, endPoint y: 102, distance: 22.0
click at [328, 102] on div "$239 $179" at bounding box center [299, 97] width 115 height 18
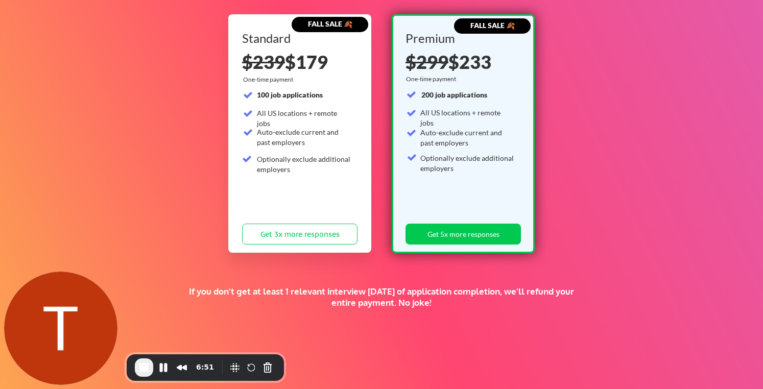
scroll to position [68, 0]
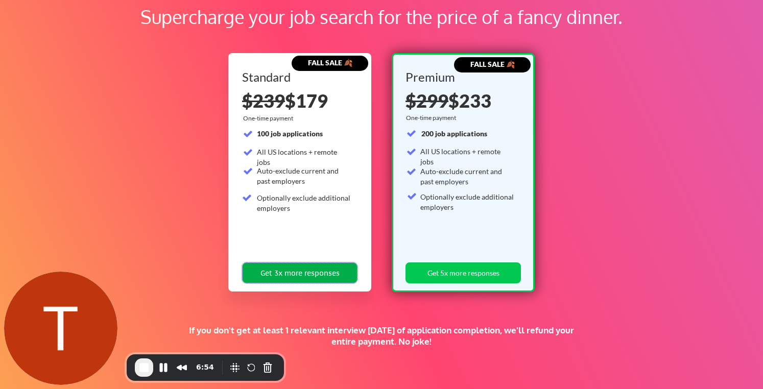
click at [288, 265] on button "Get 3x more responses" at bounding box center [299, 272] width 115 height 21
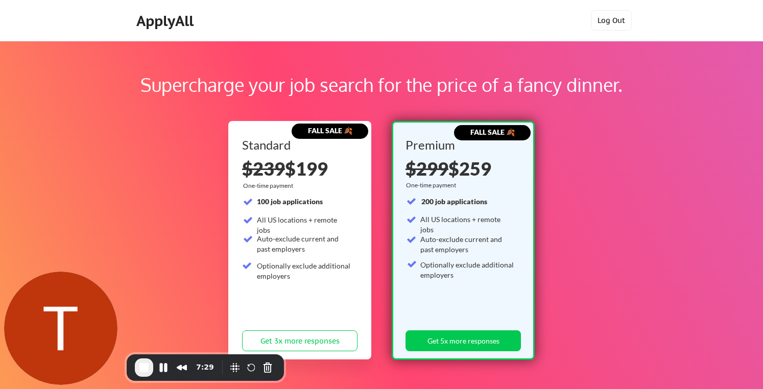
click at [608, 22] on button "Log Out" at bounding box center [611, 20] width 41 height 20
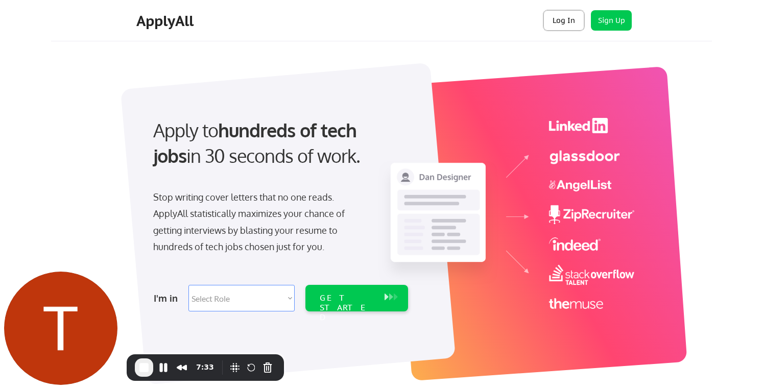
click at [565, 22] on button "Log In" at bounding box center [563, 20] width 41 height 20
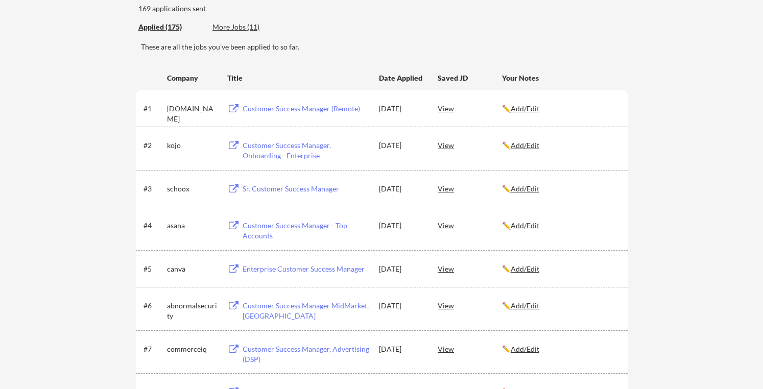
scroll to position [115, 0]
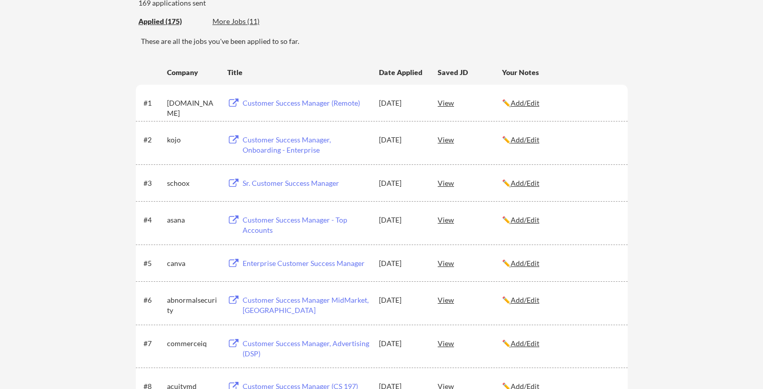
click at [447, 106] on div "View" at bounding box center [469, 102] width 64 height 18
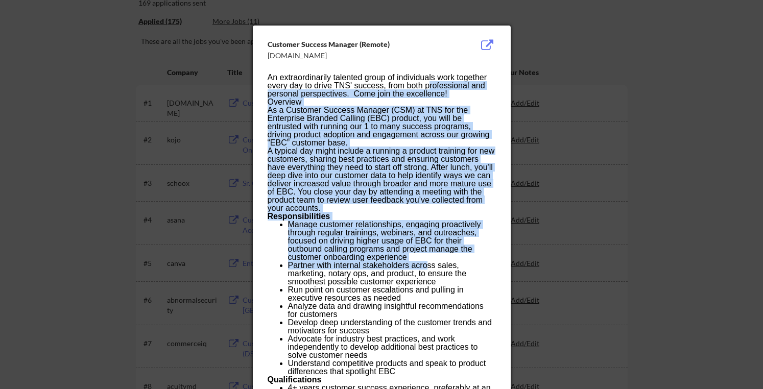
drag, startPoint x: 428, startPoint y: 89, endPoint x: 428, endPoint y: 267, distance: 178.6
click at [428, 267] on div "An extraordinarily talented group of individuals work together every day to dri…" at bounding box center [381, 359] width 228 height 572
click at [428, 267] on span "Partner with internal stakeholders across sales, marketing, notary ops, and pro…" at bounding box center [377, 273] width 179 height 25
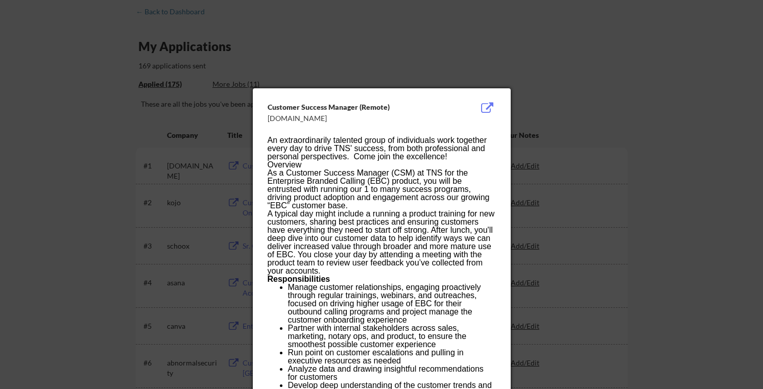
scroll to position [49, 0]
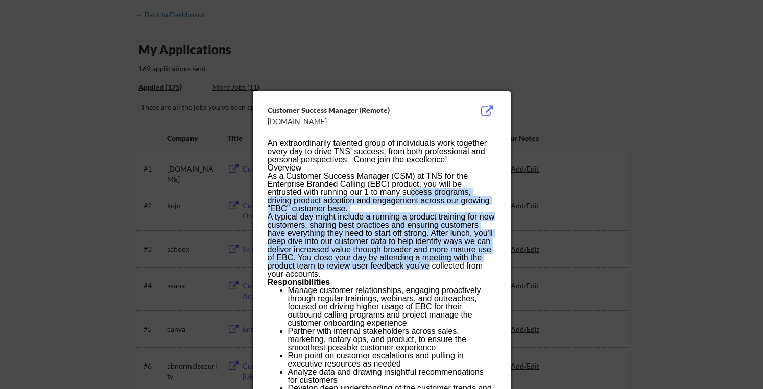
drag, startPoint x: 428, startPoint y: 267, endPoint x: 412, endPoint y: 192, distance: 77.3
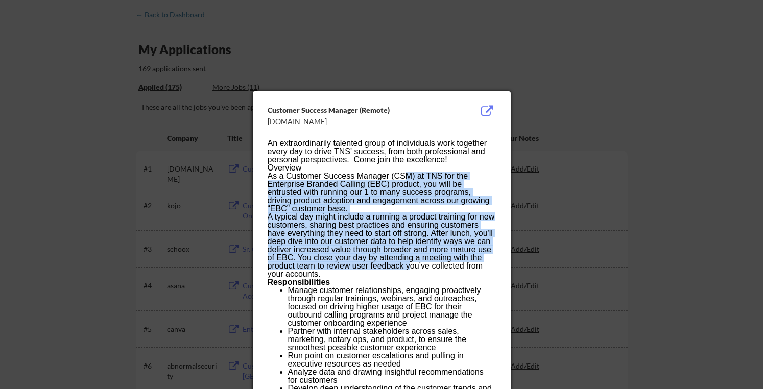
drag, startPoint x: 408, startPoint y: 176, endPoint x: 408, endPoint y: 268, distance: 91.9
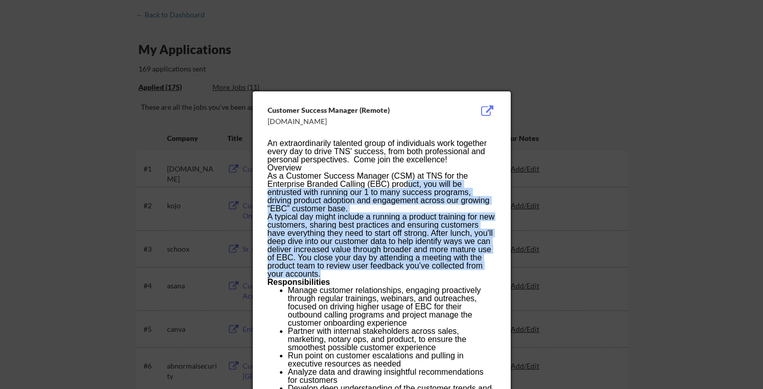
drag, startPoint x: 407, startPoint y: 276, endPoint x: 406, endPoint y: 181, distance: 95.5
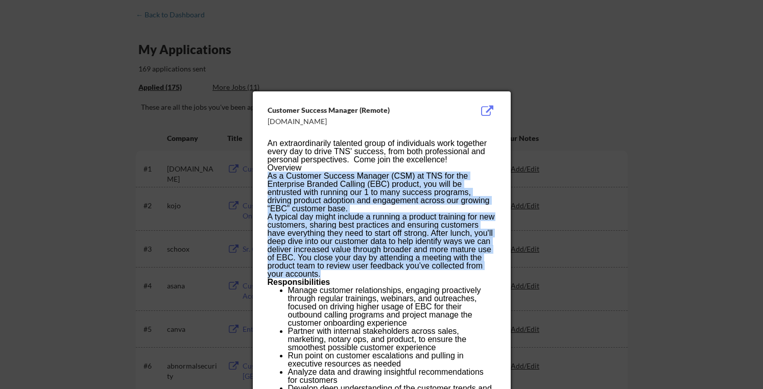
drag, startPoint x: 393, startPoint y: 168, endPoint x: 403, endPoint y: 271, distance: 103.1
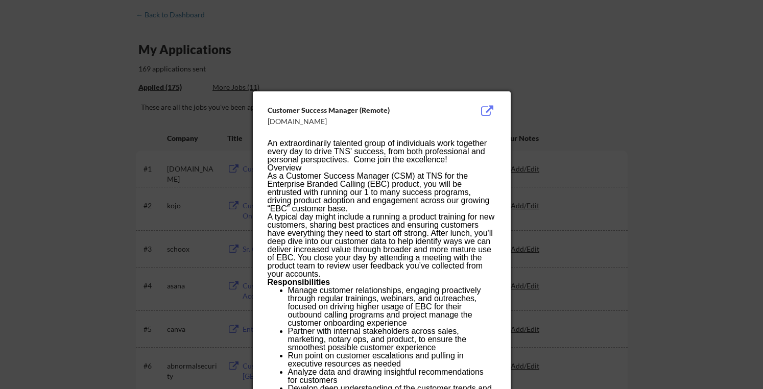
click at [558, 171] on div at bounding box center [381, 194] width 763 height 389
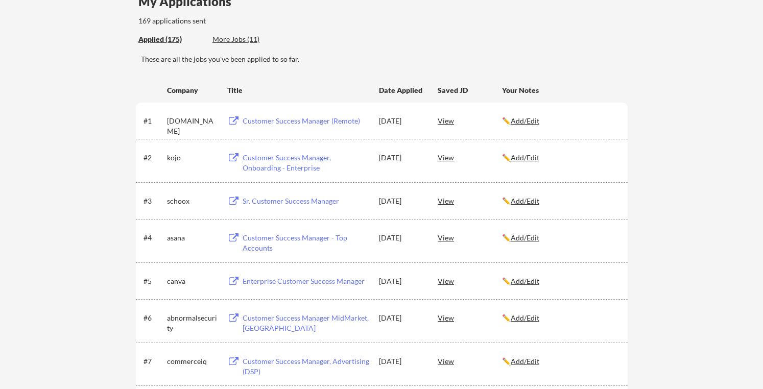
scroll to position [99, 0]
click at [527, 122] on u "Add/Edit" at bounding box center [524, 119] width 29 height 9
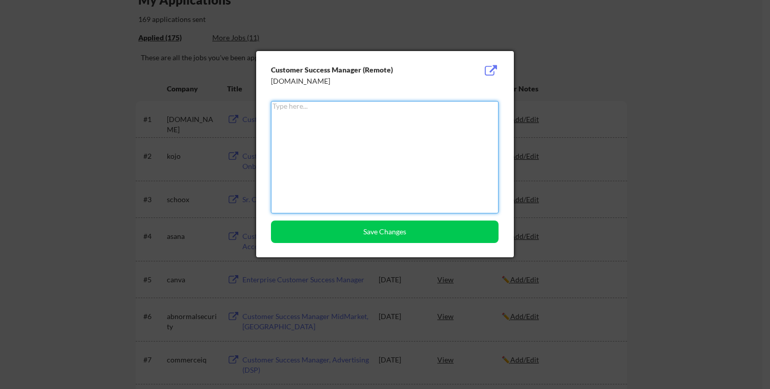
click at [469, 149] on textarea at bounding box center [385, 157] width 228 height 112
click at [567, 130] on div at bounding box center [385, 194] width 770 height 389
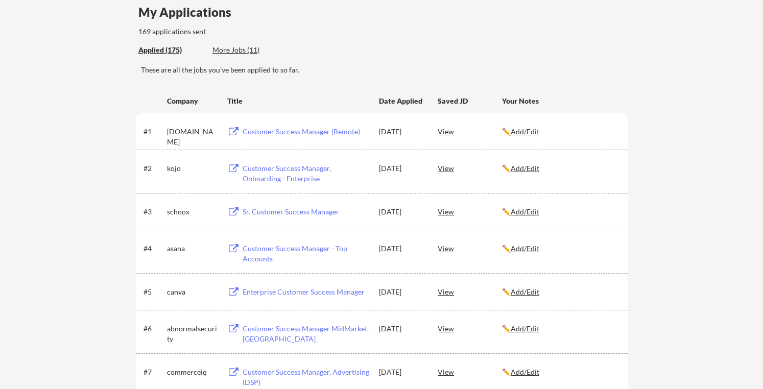
scroll to position [0, 0]
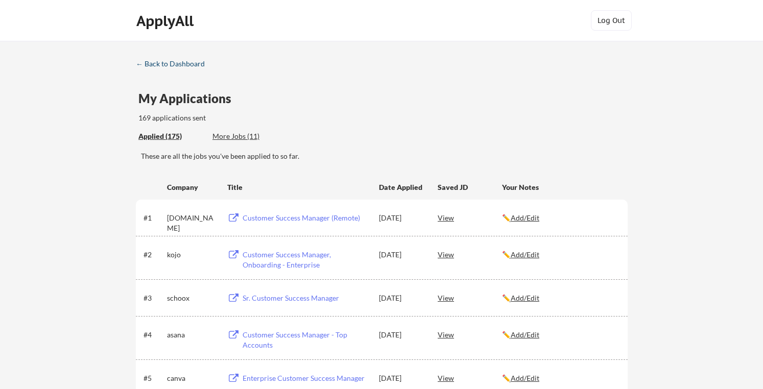
click at [193, 66] on div "← Back to Dashboard" at bounding box center [174, 63] width 77 height 7
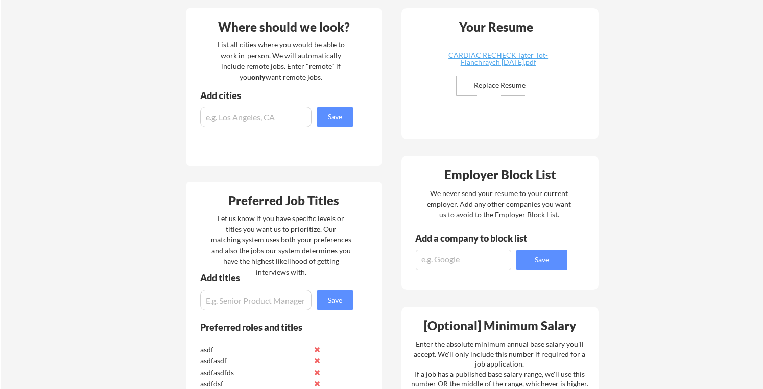
scroll to position [224, 0]
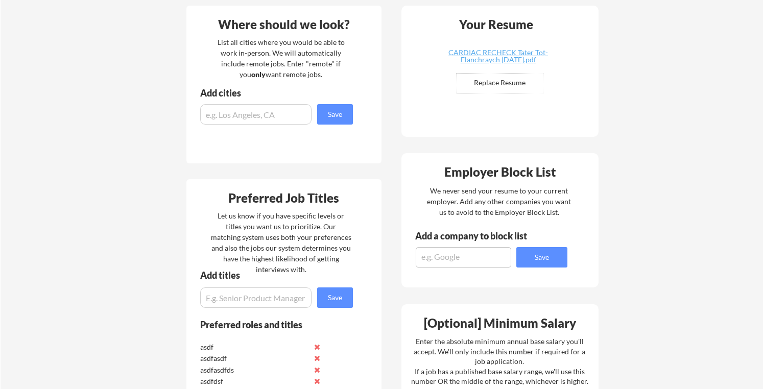
click at [270, 79] on div "List all cities where you would be able to work in-person. We will automaticall…" at bounding box center [281, 58] width 140 height 43
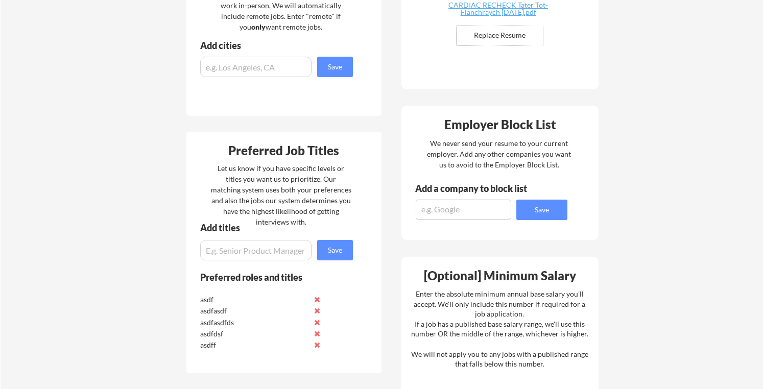
scroll to position [272, 0]
click at [228, 60] on input "input" at bounding box center [255, 66] width 111 height 20
drag, startPoint x: 276, startPoint y: 33, endPoint x: 272, endPoint y: 59, distance: 26.9
click at [272, 59] on div "Where should we look? List all cities where you would be able to work in-person…" at bounding box center [283, 37] width 195 height 158
click at [272, 59] on input "input" at bounding box center [255, 66] width 111 height 20
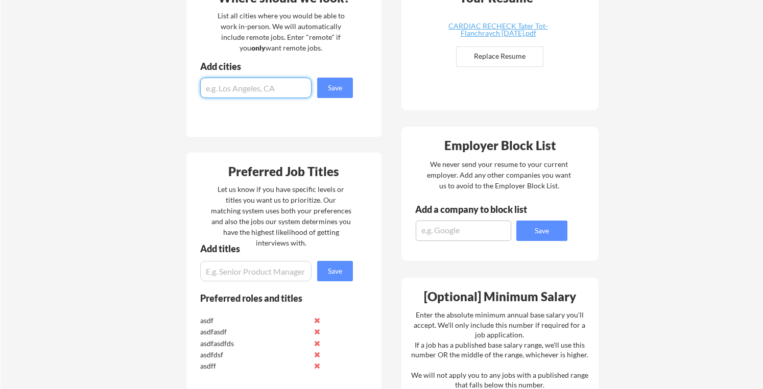
scroll to position [227, 0]
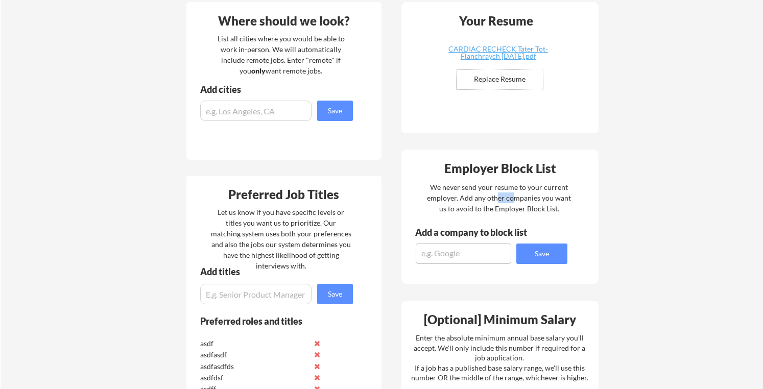
drag, startPoint x: 496, startPoint y: 197, endPoint x: 513, endPoint y: 201, distance: 17.8
click at [513, 201] on div "We never send your resume to your current employer. Add any other companies you…" at bounding box center [498, 198] width 145 height 32
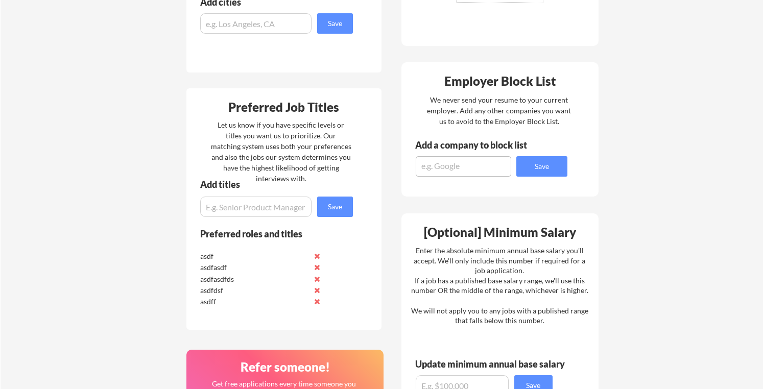
scroll to position [315, 0]
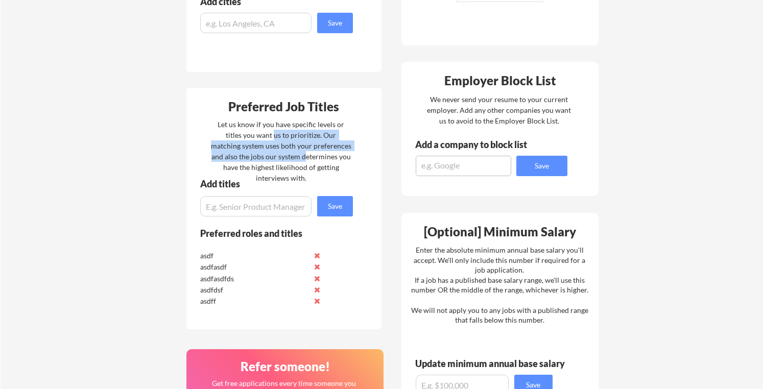
drag, startPoint x: 260, startPoint y: 131, endPoint x: 277, endPoint y: 156, distance: 30.6
click at [277, 156] on div "Let us know if you have specific levels or titles you want us to prioritize. Ou…" at bounding box center [281, 151] width 140 height 64
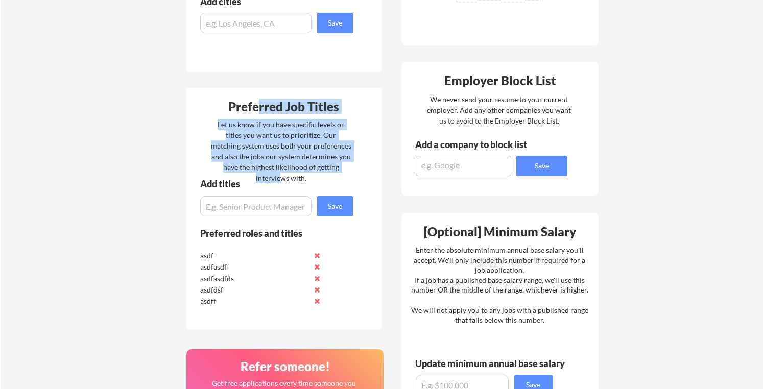
drag, startPoint x: 257, startPoint y: 109, endPoint x: 323, endPoint y: 170, distance: 89.9
click at [323, 170] on div "Preferred Job Titles Let us know if you have specific levels or titles you want…" at bounding box center [283, 208] width 195 height 241
click at [323, 170] on div "Let us know if you have specific levels or titles you want us to prioritize. Ou…" at bounding box center [281, 151] width 140 height 64
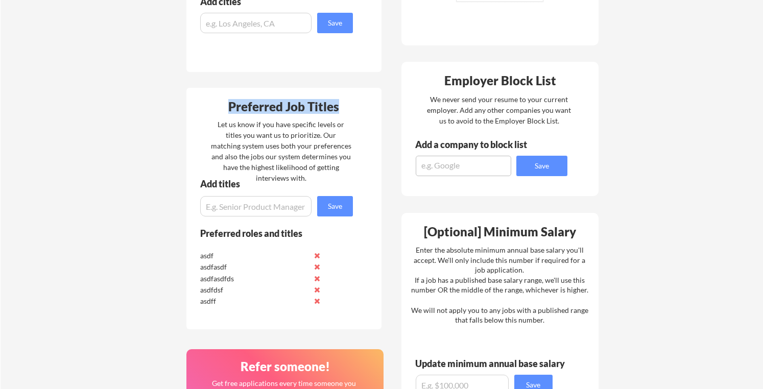
drag, startPoint x: 233, startPoint y: 101, endPoint x: 338, endPoint y: 103, distance: 105.2
click at [337, 103] on div "Preferred Job Titles" at bounding box center [284, 107] width 190 height 12
click at [338, 103] on div "Preferred Job Titles" at bounding box center [284, 107] width 190 height 12
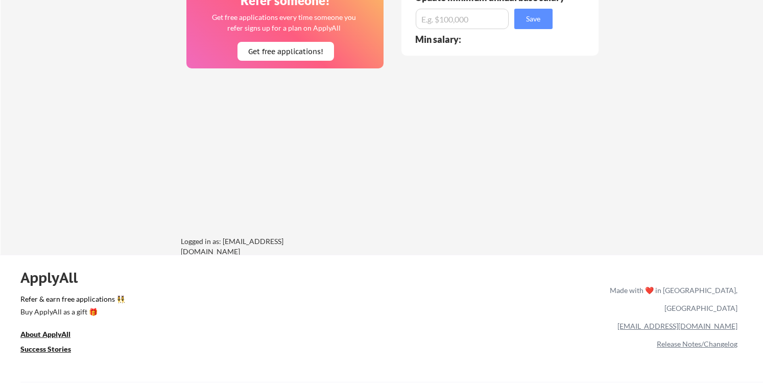
scroll to position [672, 0]
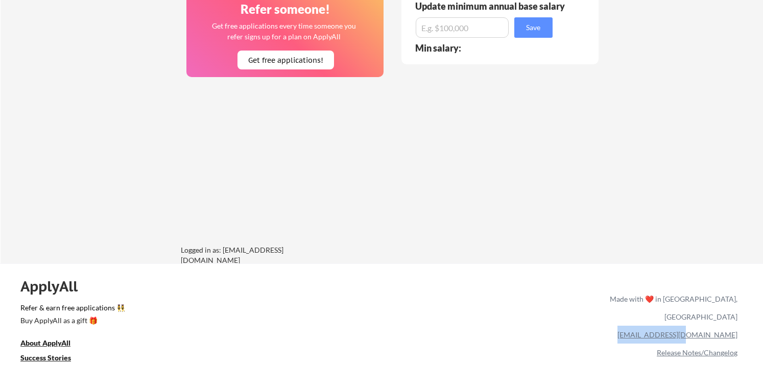
drag, startPoint x: 665, startPoint y: 322, endPoint x: 735, endPoint y: 322, distance: 70.4
click at [735, 326] on div "[EMAIL_ADDRESS][DOMAIN_NAME]" at bounding box center [671, 335] width 132 height 18
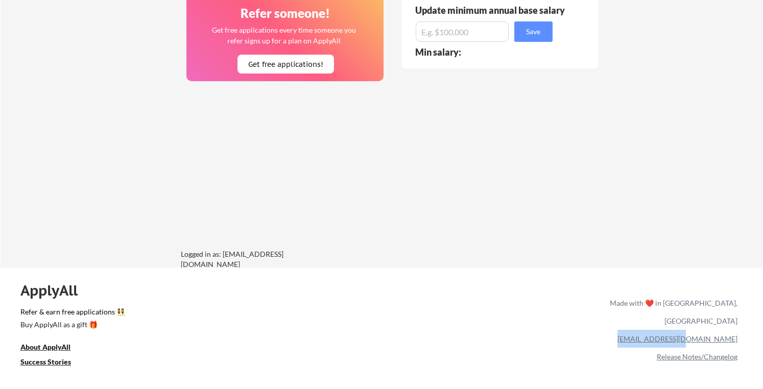
scroll to position [665, 0]
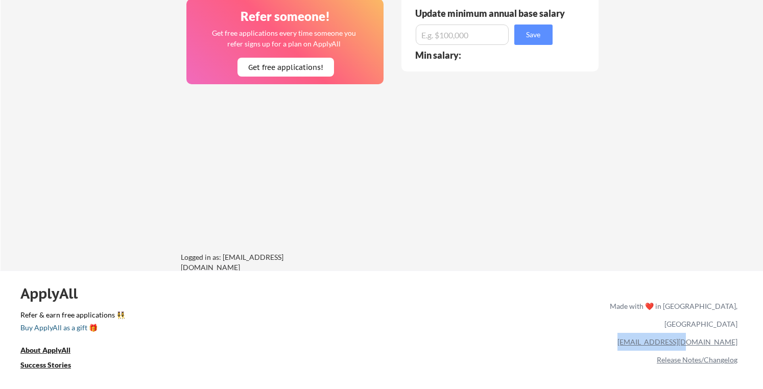
click at [121, 326] on div "Buy ApplyAll as a gift 🎁" at bounding box center [71, 327] width 102 height 7
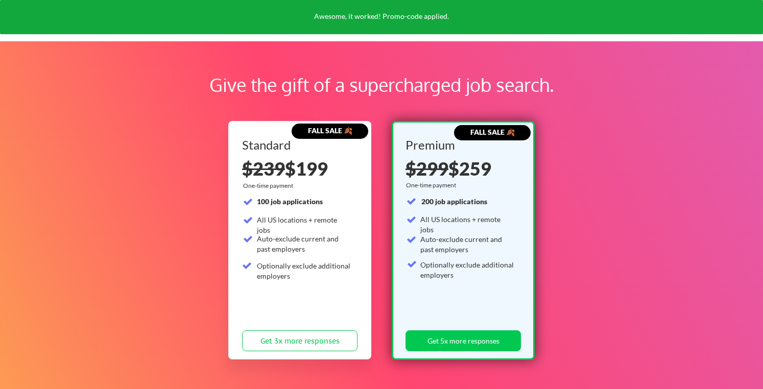
scroll to position [210, 0]
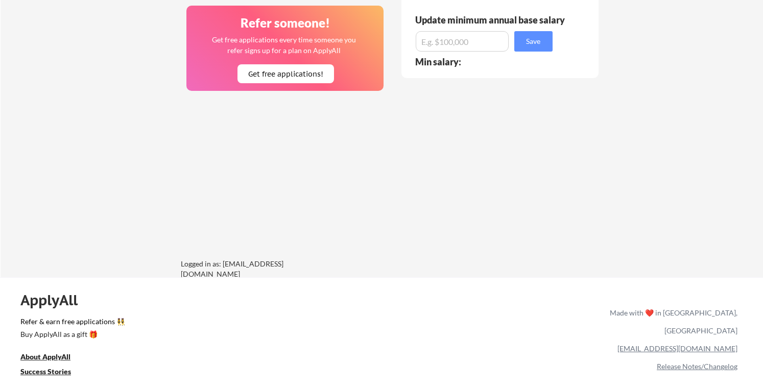
scroll to position [710, 0]
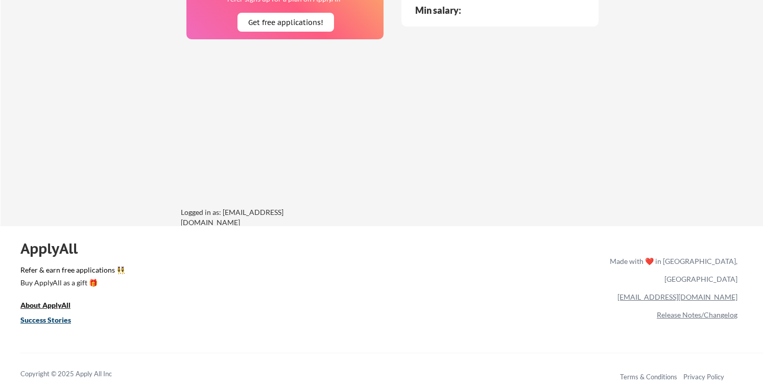
click at [51, 321] on u "Success Stories" at bounding box center [45, 319] width 51 height 9
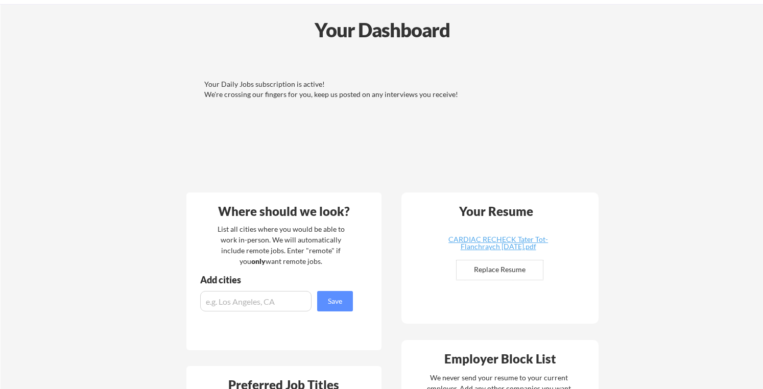
scroll to position [98, 0]
